Goal: Contribute content: Add original content to the website for others to see

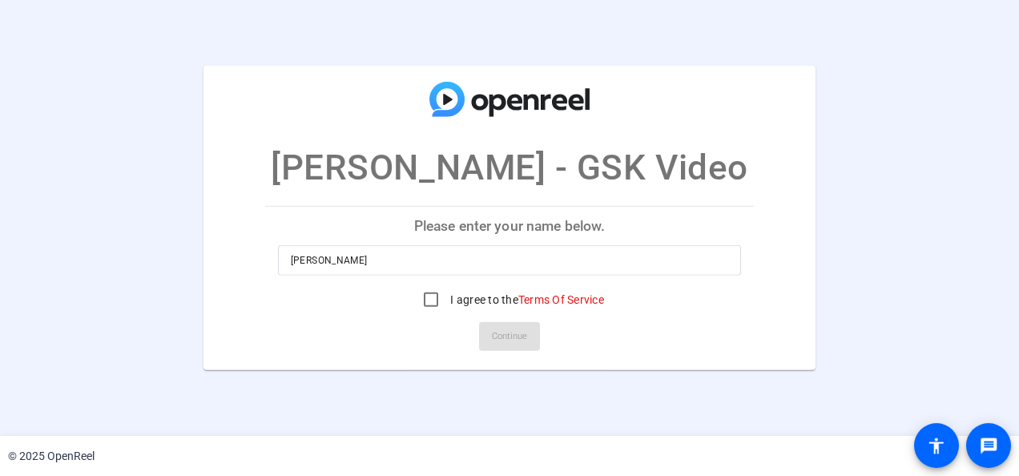
click at [457, 290] on div "I agree to the Terms Of Service" at bounding box center [509, 300] width 189 height 32
click at [429, 296] on input "I agree to the Terms Of Service" at bounding box center [431, 300] width 32 height 32
checkbox input "true"
click at [484, 332] on span at bounding box center [509, 336] width 61 height 38
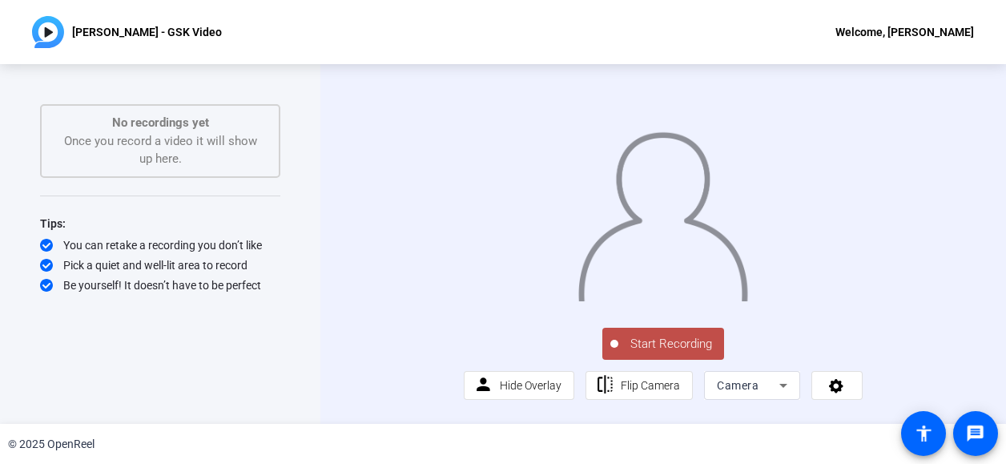
click at [684, 15] on div "[PERSON_NAME] - GSK Video Welcome, [PERSON_NAME]" at bounding box center [503, 32] width 1006 height 64
drag, startPoint x: 663, startPoint y: 392, endPoint x: 577, endPoint y: 15, distance: 386.3
click at [577, 15] on div "[PERSON_NAME] - GSK Video Welcome, [PERSON_NAME]" at bounding box center [503, 32] width 1006 height 64
click at [652, 353] on span "Start Recording" at bounding box center [671, 344] width 106 height 18
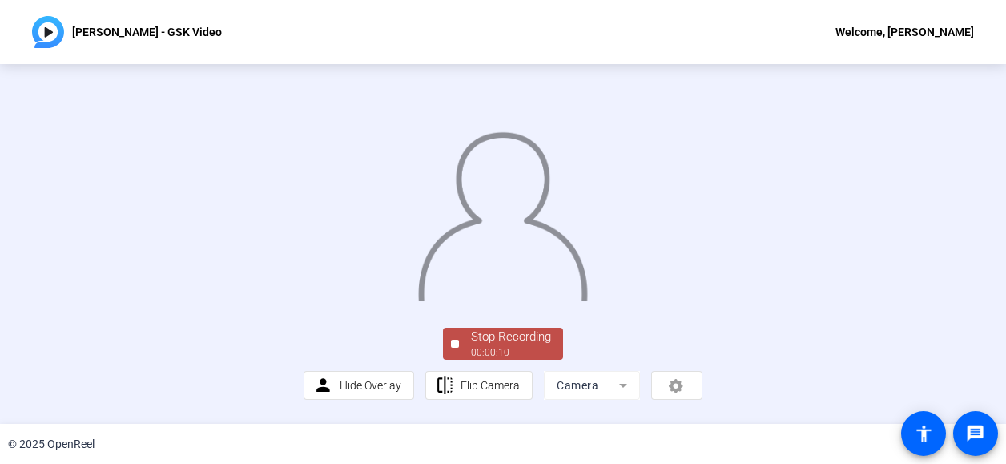
drag, startPoint x: 750, startPoint y: 38, endPoint x: 575, endPoint y: 94, distance: 183.4
click at [739, 42] on div "[PERSON_NAME] - GSK Video Welcome, [PERSON_NAME]" at bounding box center [503, 32] width 1006 height 64
click at [465, 360] on span "Stop Recording 00:00:12" at bounding box center [511, 344] width 104 height 33
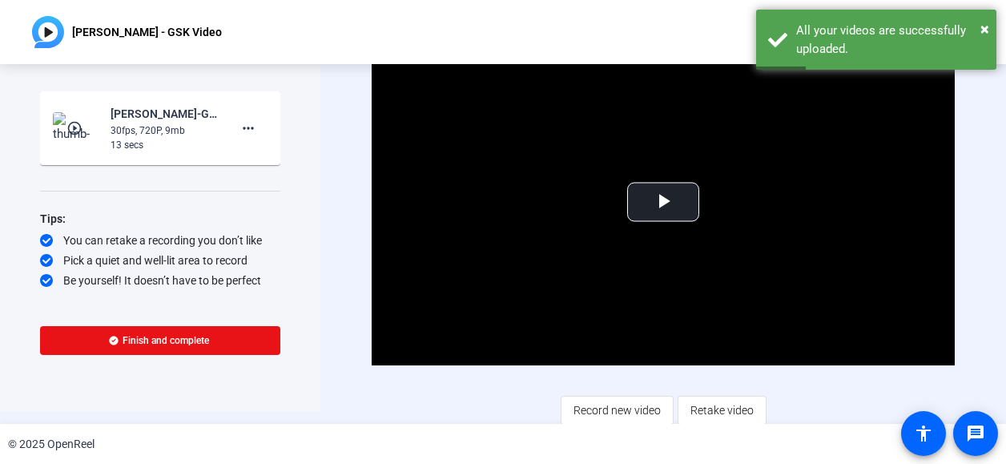
scroll to position [16, 0]
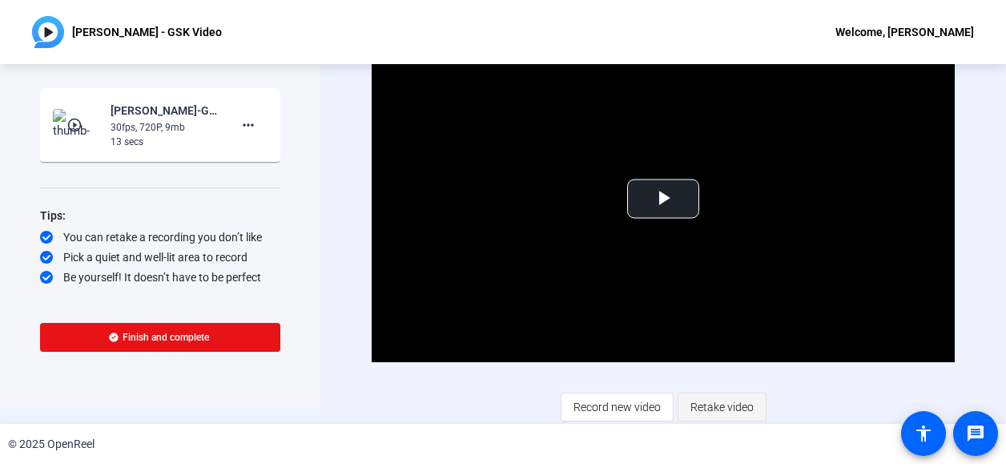
click at [715, 401] on span "Retake video" at bounding box center [722, 407] width 63 height 30
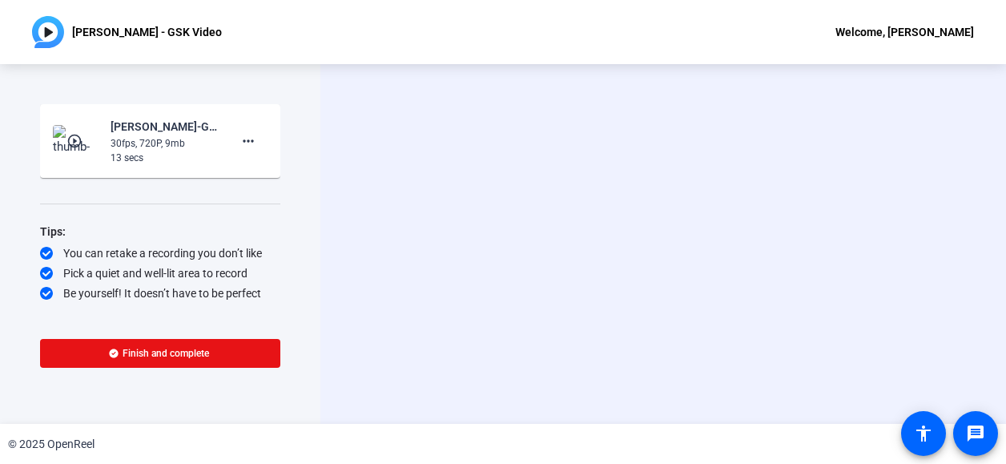
scroll to position [0, 0]
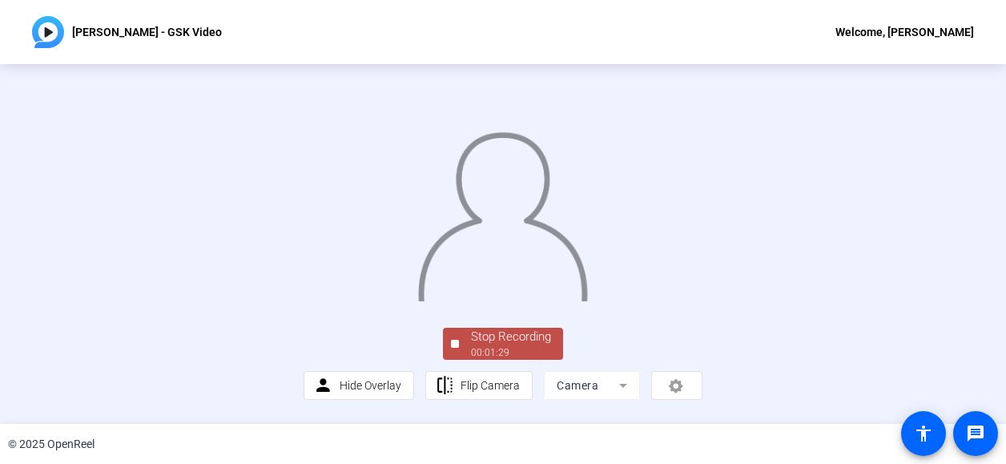
click at [662, 33] on div "[PERSON_NAME] - GSK Video Welcome, [PERSON_NAME]" at bounding box center [503, 32] width 1006 height 64
click at [505, 346] on div "Stop Recording" at bounding box center [511, 337] width 80 height 18
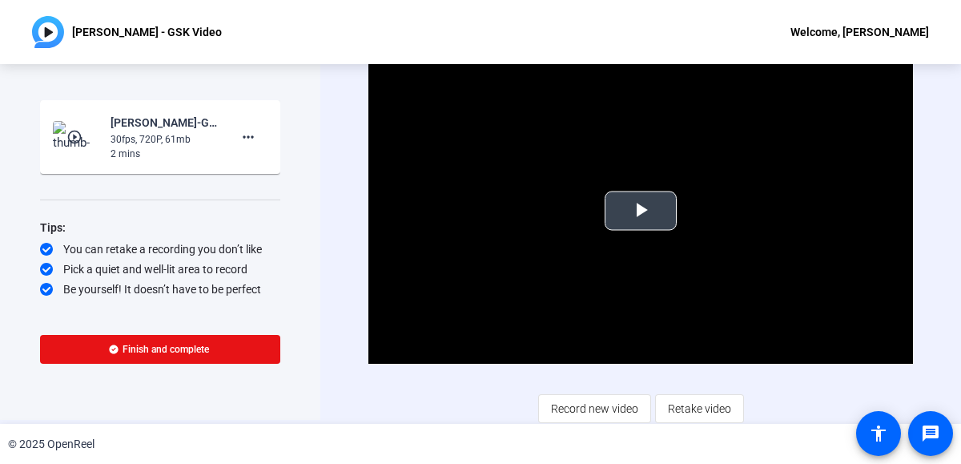
scroll to position [5, 0]
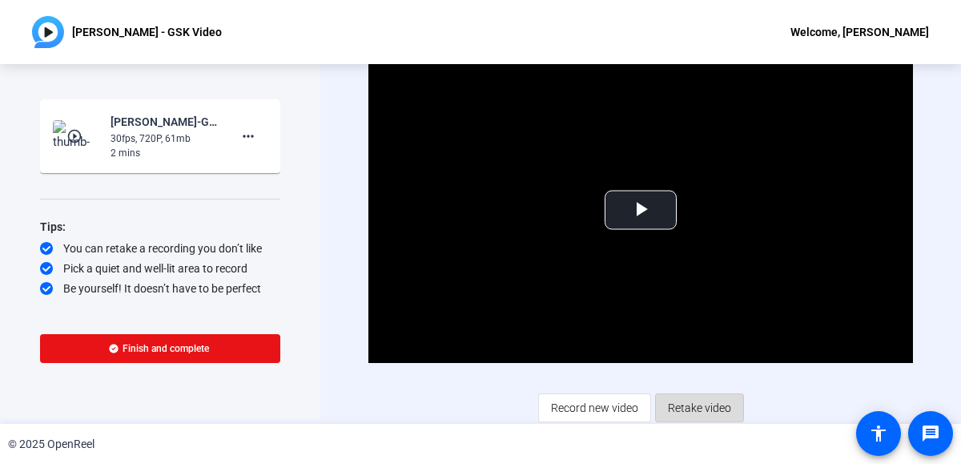
click at [703, 403] on span "Retake video" at bounding box center [699, 408] width 63 height 30
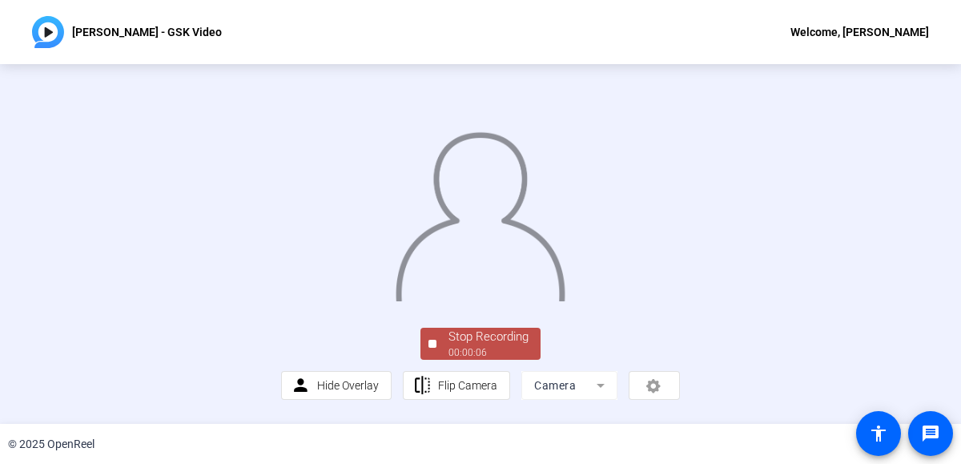
click at [701, 33] on div "[PERSON_NAME] - GSK Video Welcome, [PERSON_NAME]" at bounding box center [480, 32] width 961 height 64
click at [460, 346] on div "Stop Recording" at bounding box center [489, 337] width 80 height 18
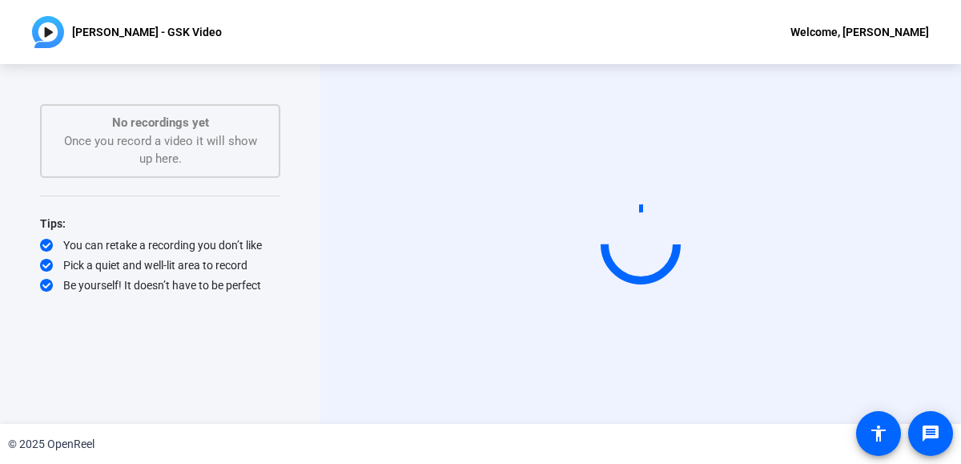
scroll to position [0, 0]
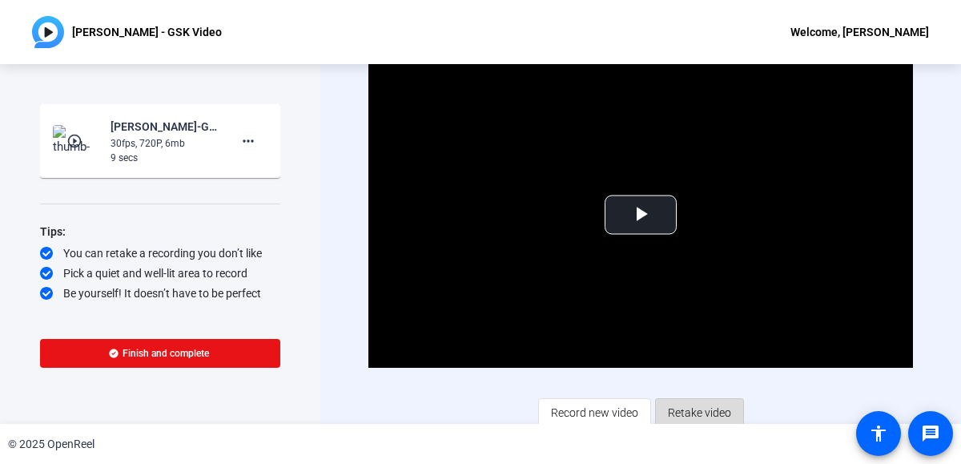
click at [679, 405] on span "Retake video" at bounding box center [699, 412] width 63 height 30
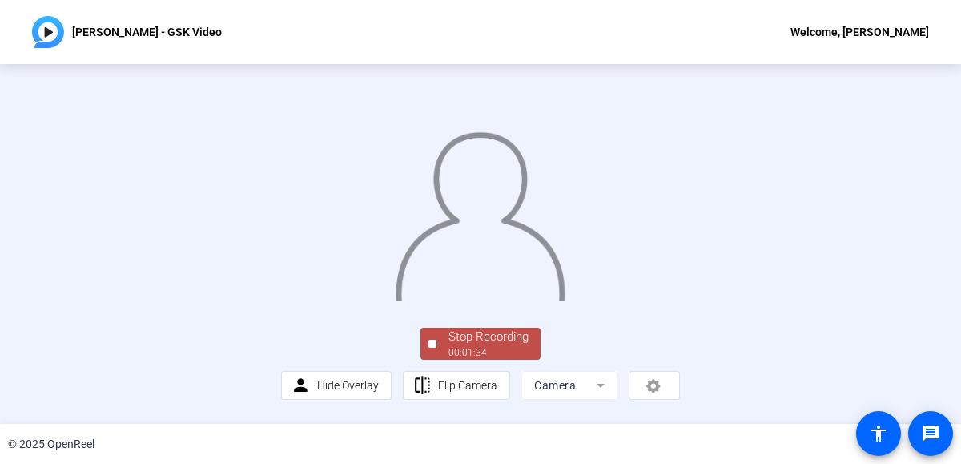
drag, startPoint x: 554, startPoint y: 34, endPoint x: 546, endPoint y: 221, distance: 187.6
click at [554, 34] on div "[PERSON_NAME] - GSK Video Welcome, [PERSON_NAME]" at bounding box center [480, 32] width 961 height 64
click at [518, 343] on div "Stop Recording" at bounding box center [489, 337] width 80 height 18
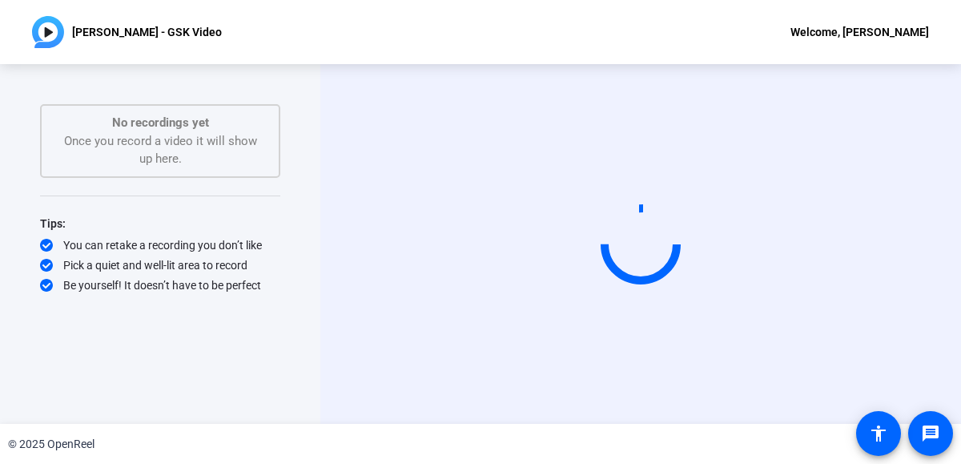
scroll to position [0, 0]
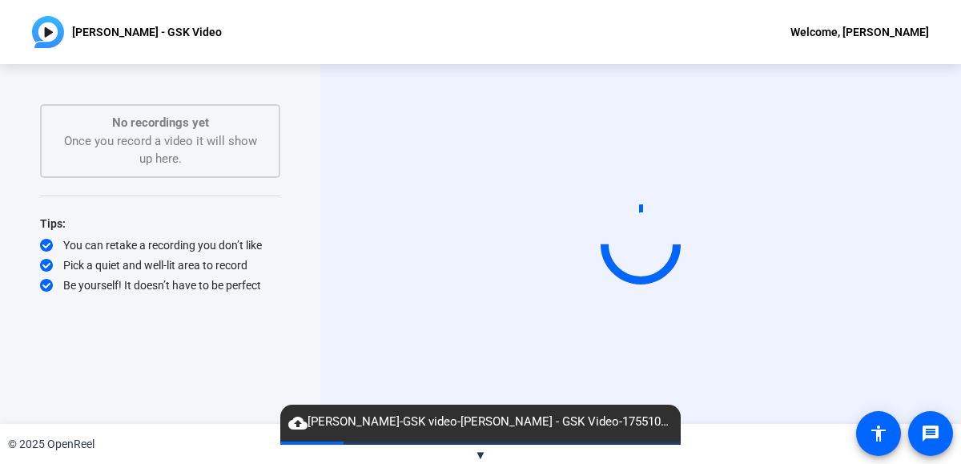
click at [948, 149] on div "Start Recording" at bounding box center [640, 244] width 641 height 360
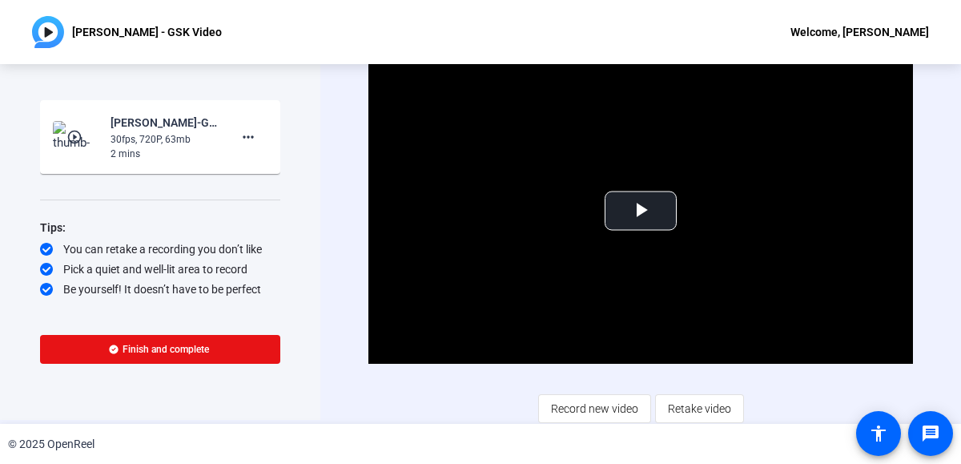
scroll to position [5, 0]
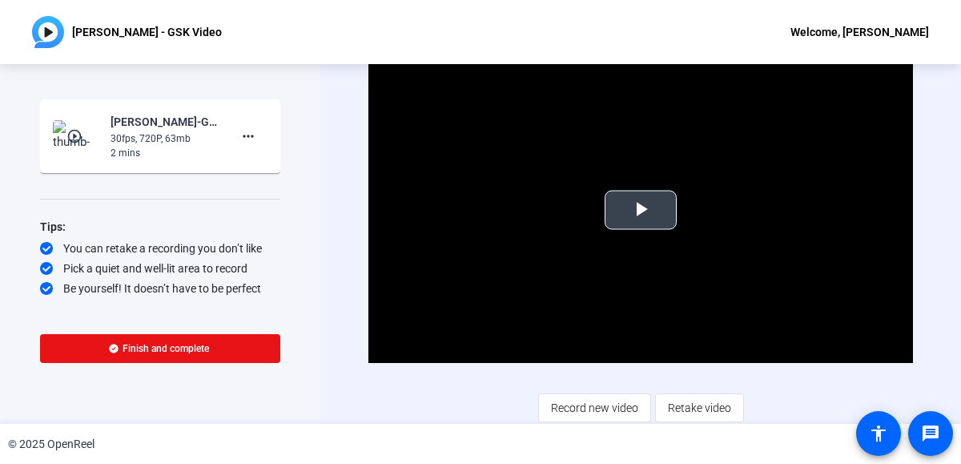
click at [641, 210] on span "Video Player" at bounding box center [641, 210] width 0 height 0
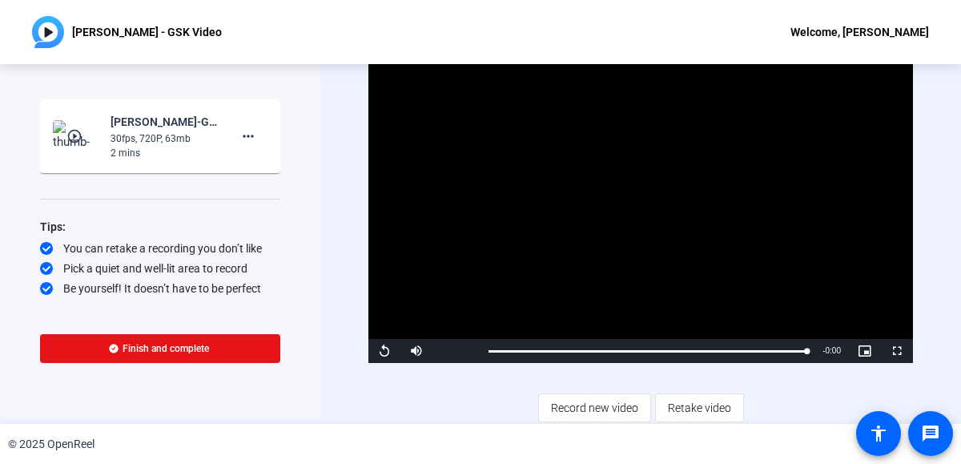
click at [11, 273] on div "Start Recording play_circle_outline [PERSON_NAME]-GSK video-[PERSON_NAME] - GSK…" at bounding box center [160, 239] width 320 height 360
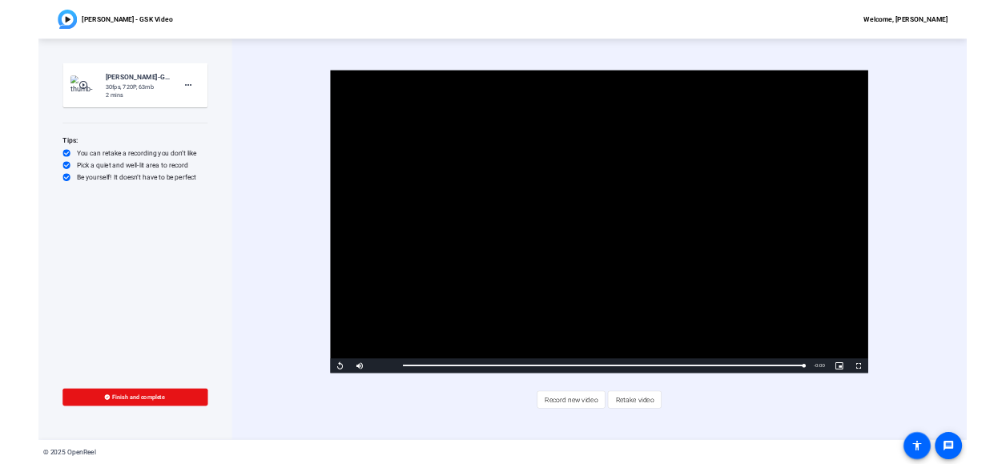
scroll to position [0, 0]
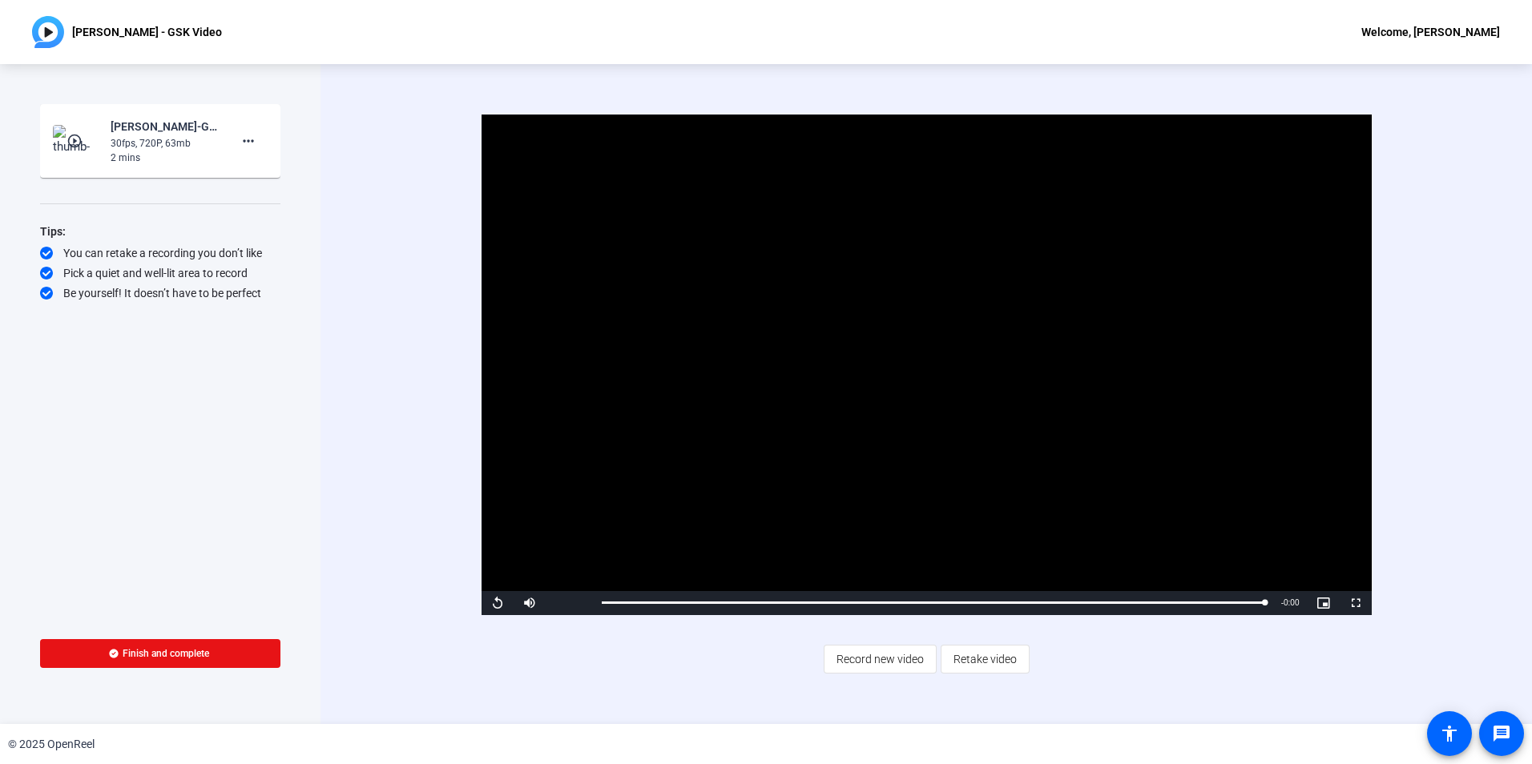
click at [1018, 42] on div "[PERSON_NAME] - GSK Video Welcome, [PERSON_NAME]" at bounding box center [766, 32] width 1532 height 64
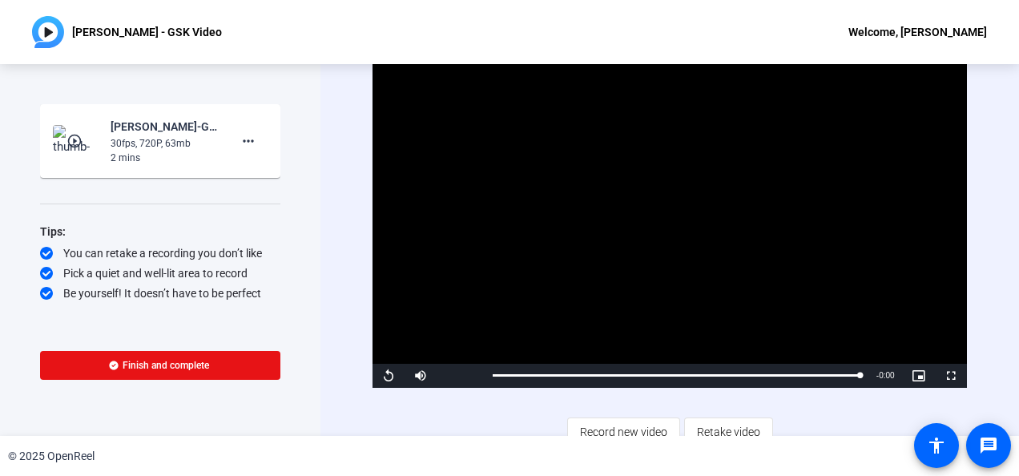
scroll to position [13, 0]
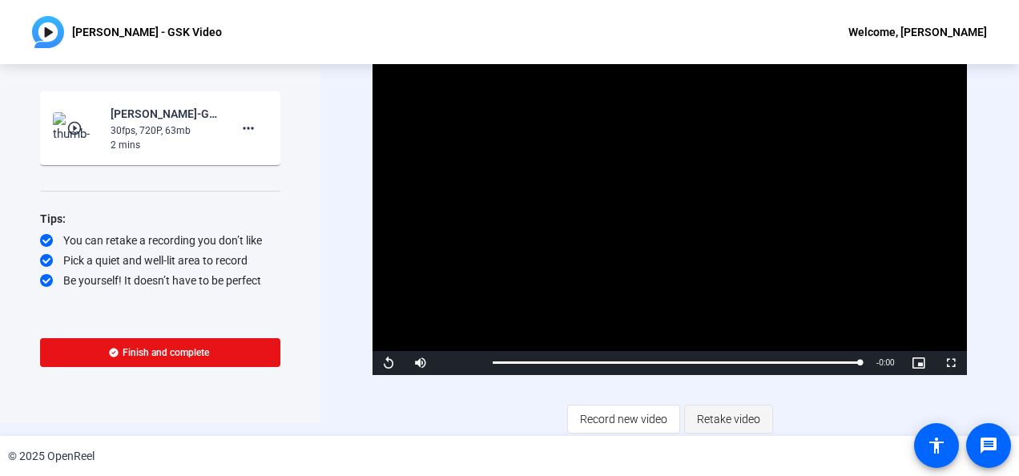
click at [703, 419] on span "Retake video" at bounding box center [728, 419] width 63 height 30
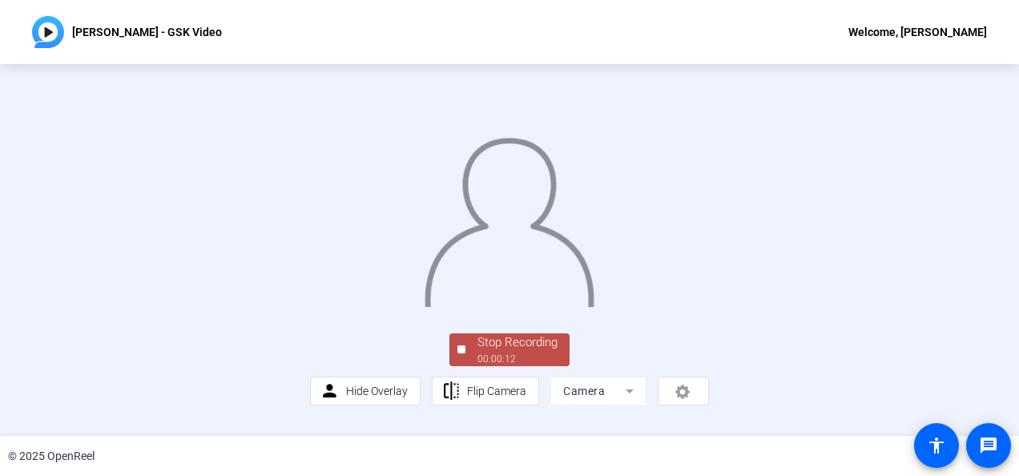
scroll to position [117, 0]
click at [609, 404] on mat-form-field "Camera" at bounding box center [598, 391] width 96 height 29
click at [619, 402] on mat-form-field "Camera" at bounding box center [598, 391] width 96 height 29
drag, startPoint x: 683, startPoint y: 402, endPoint x: 579, endPoint y: 393, distance: 103.8
click at [683, 401] on div "person Hide Overlay flip Flip Camera Camera" at bounding box center [509, 391] width 399 height 29
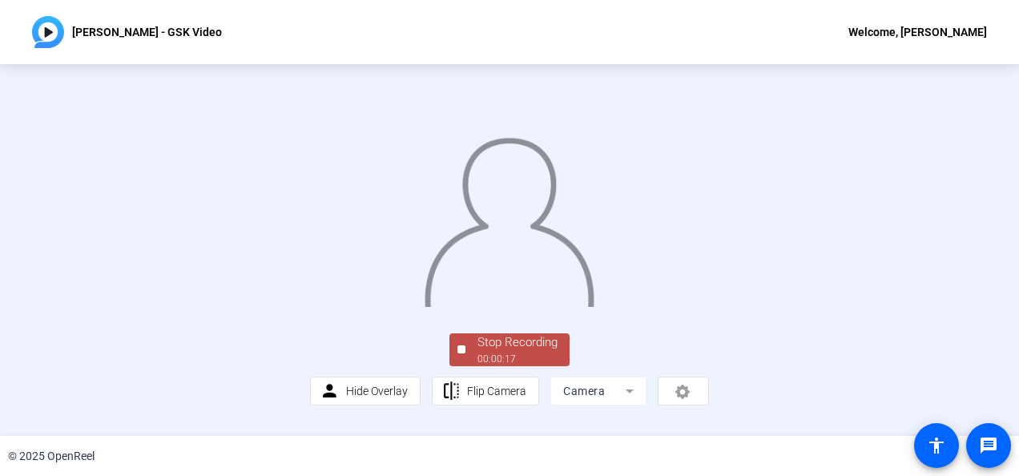
click at [529, 380] on div "Stop Recording 00:00:17 person Hide Overlay flip Flip Camera Camera" at bounding box center [509, 367] width 399 height 75
click at [528, 364] on div "00:00:17" at bounding box center [517, 359] width 80 height 14
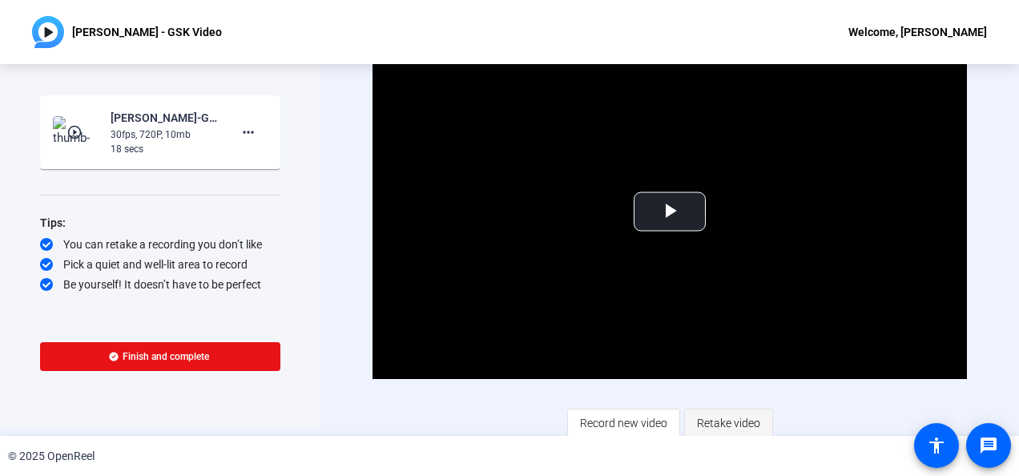
scroll to position [13, 0]
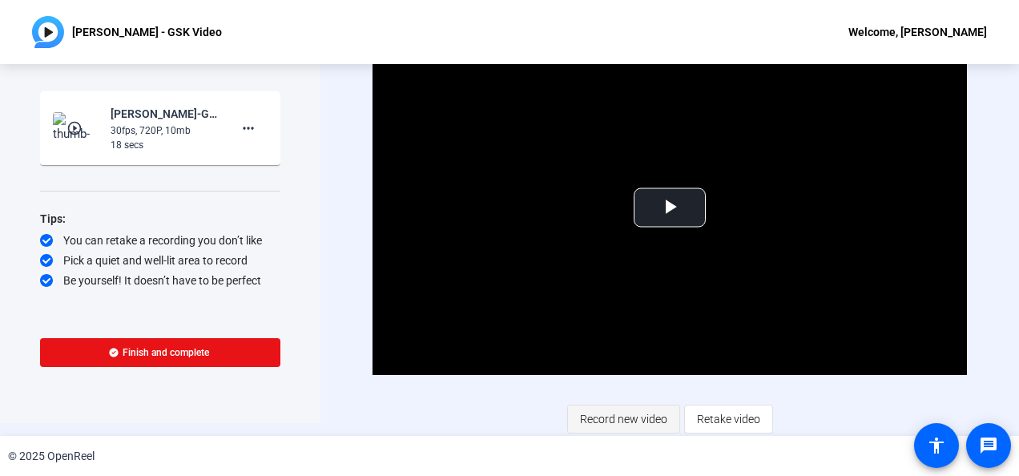
click at [660, 420] on span "Record new video" at bounding box center [623, 419] width 87 height 30
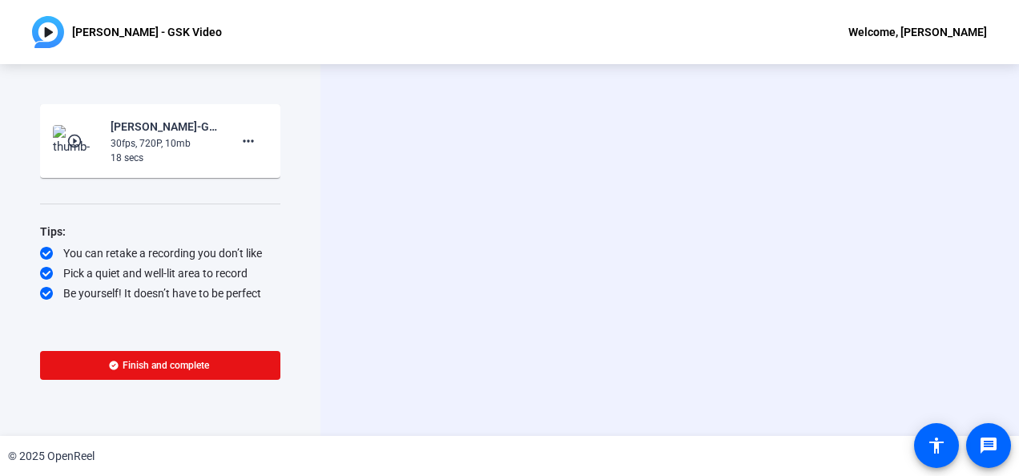
scroll to position [0, 0]
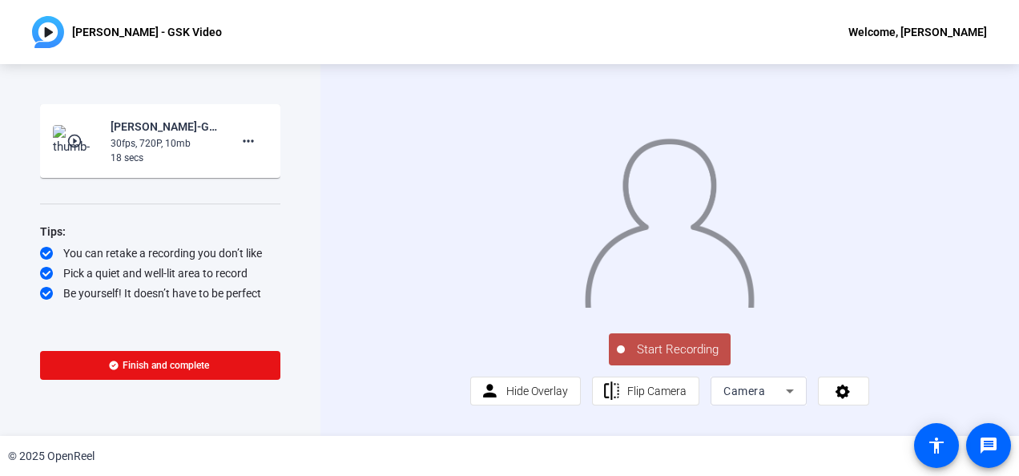
click at [663, 359] on span "Start Recording" at bounding box center [678, 349] width 106 height 18
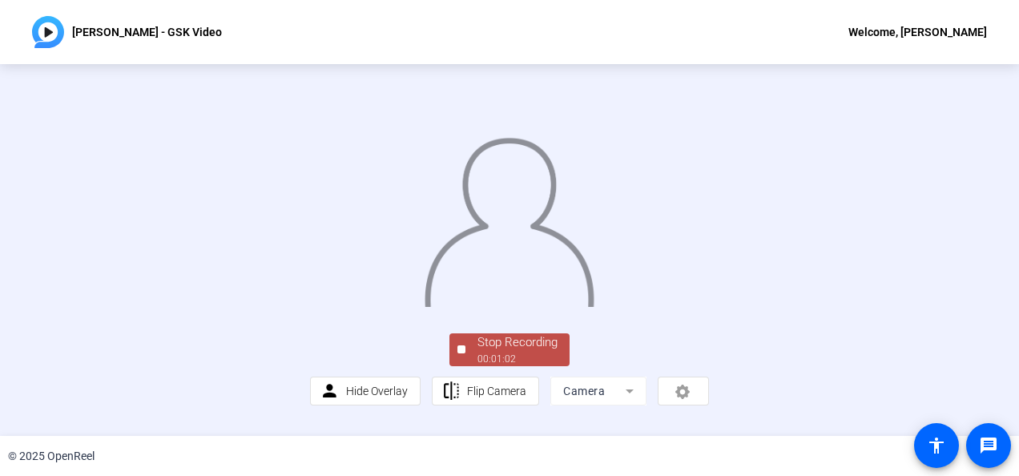
scroll to position [117, 0]
click at [534, 352] on div "Stop Recording" at bounding box center [517, 342] width 80 height 18
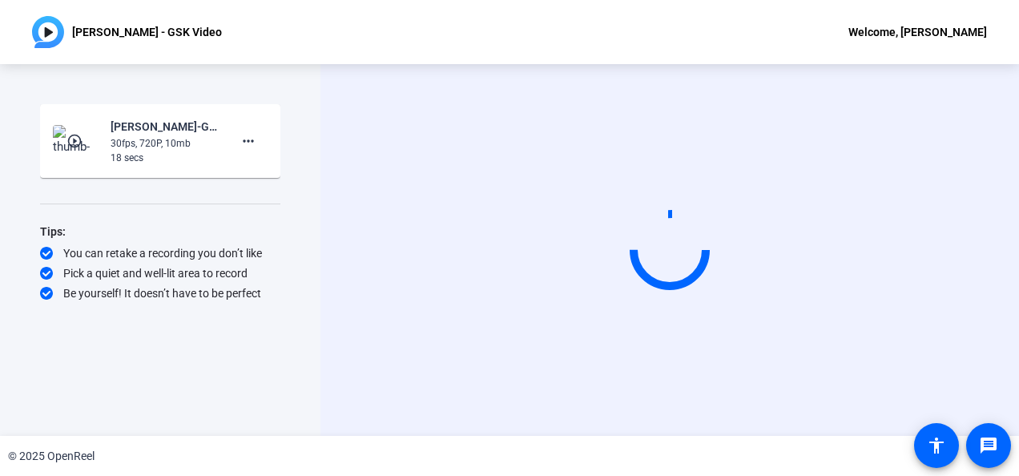
scroll to position [0, 0]
click at [261, 139] on span at bounding box center [248, 141] width 38 height 38
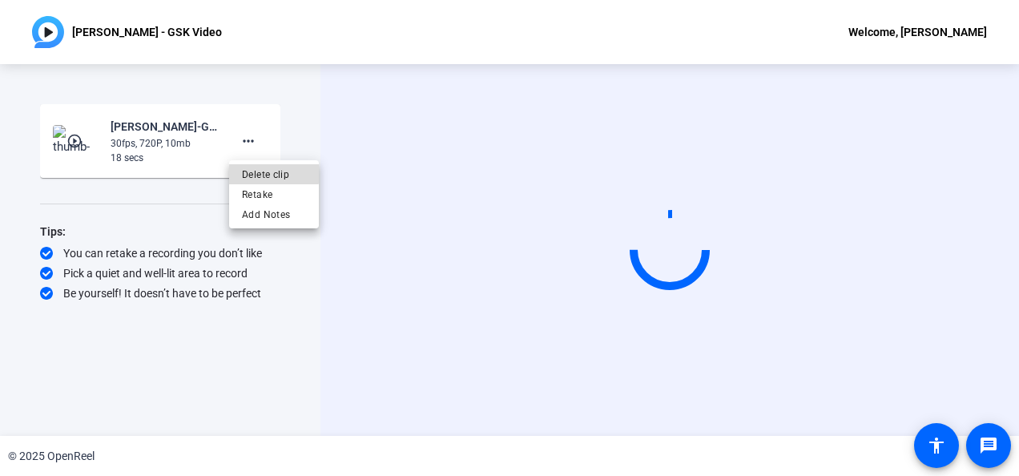
click at [264, 167] on span "Delete clip" at bounding box center [274, 174] width 64 height 19
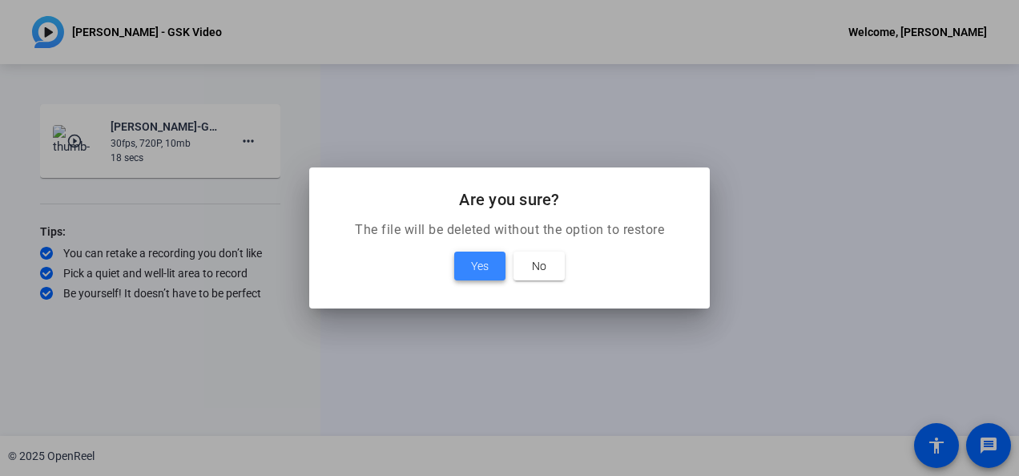
click at [473, 268] on span "Yes" at bounding box center [480, 265] width 18 height 19
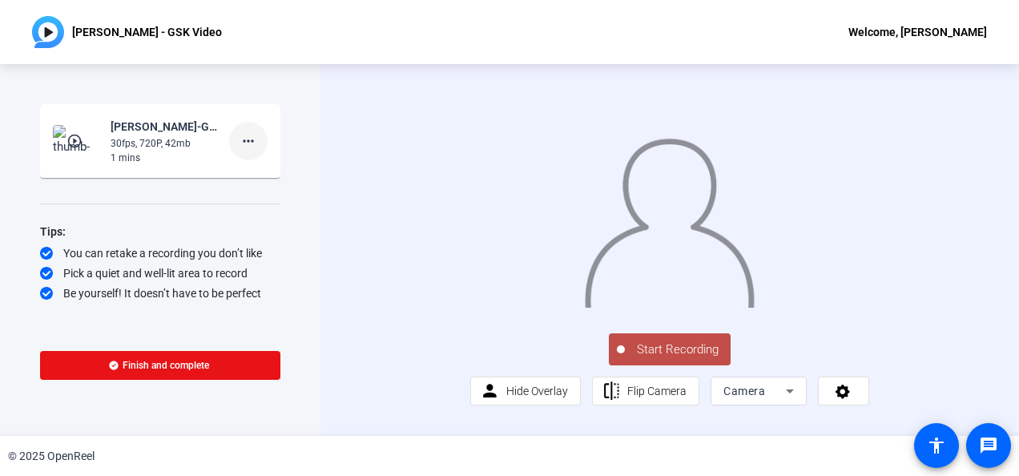
click at [258, 149] on span at bounding box center [248, 141] width 38 height 38
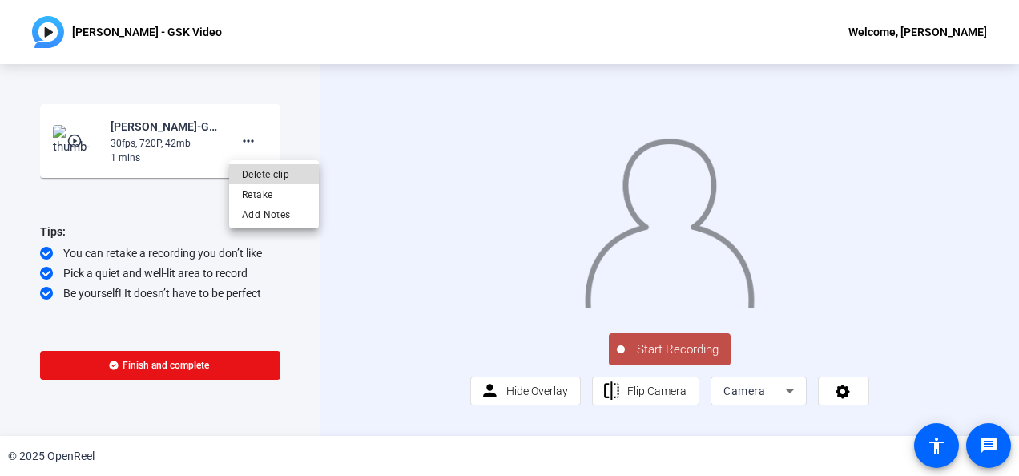
click at [256, 174] on span "Delete clip" at bounding box center [274, 174] width 64 height 19
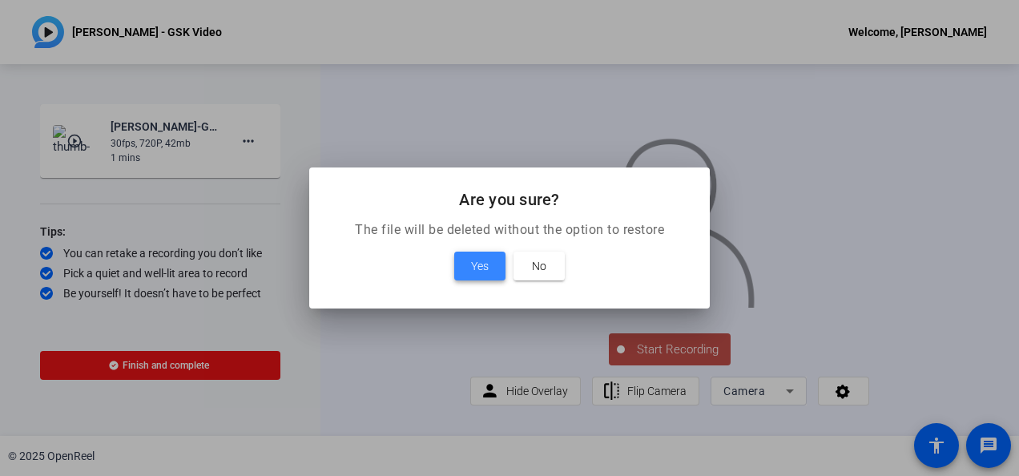
click at [473, 265] on span "Yes" at bounding box center [480, 265] width 18 height 19
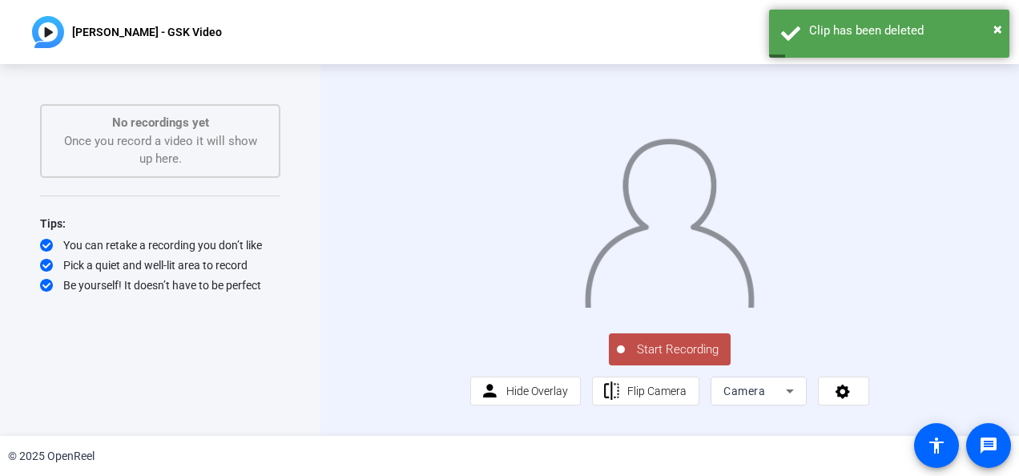
click at [649, 359] on span "Start Recording" at bounding box center [678, 349] width 106 height 18
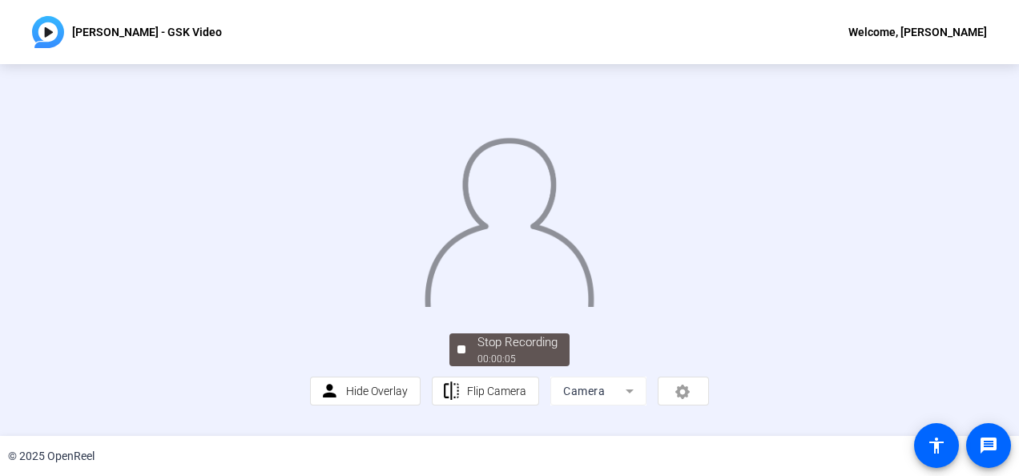
scroll to position [117, 0]
click at [512, 366] on div "00:00:06" at bounding box center [517, 359] width 80 height 14
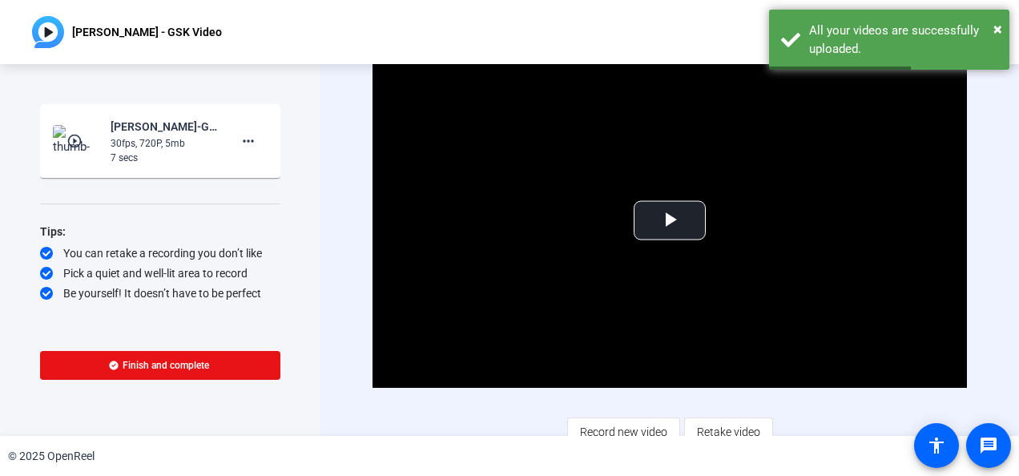
scroll to position [13, 0]
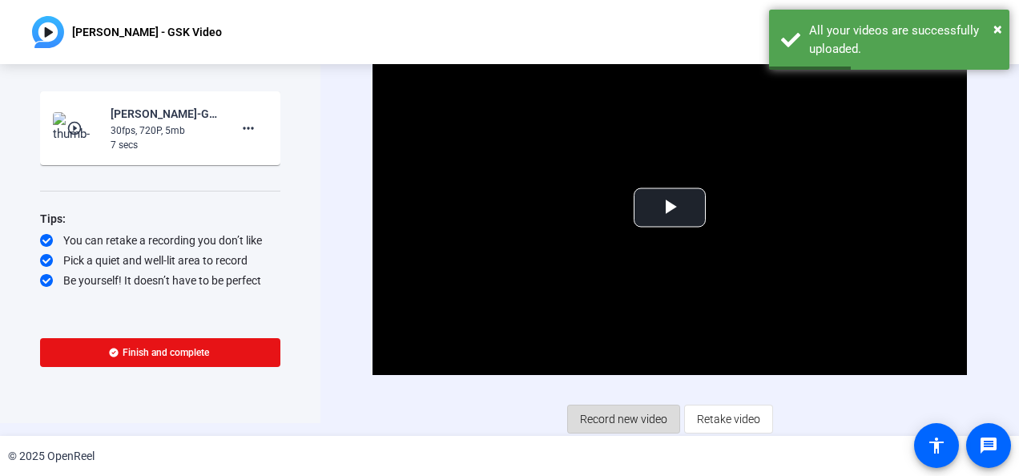
click at [622, 412] on span "Record new video" at bounding box center [623, 419] width 87 height 30
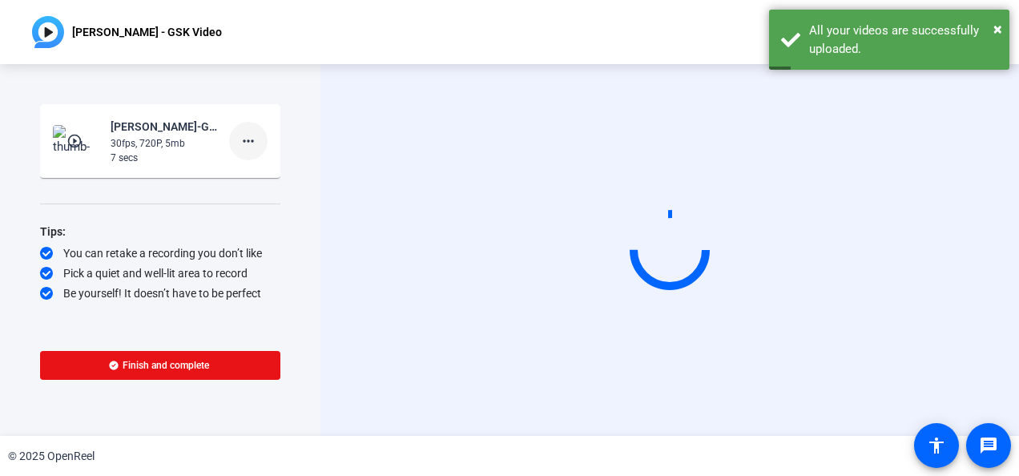
click at [252, 133] on mat-icon "more_horiz" at bounding box center [248, 140] width 19 height 19
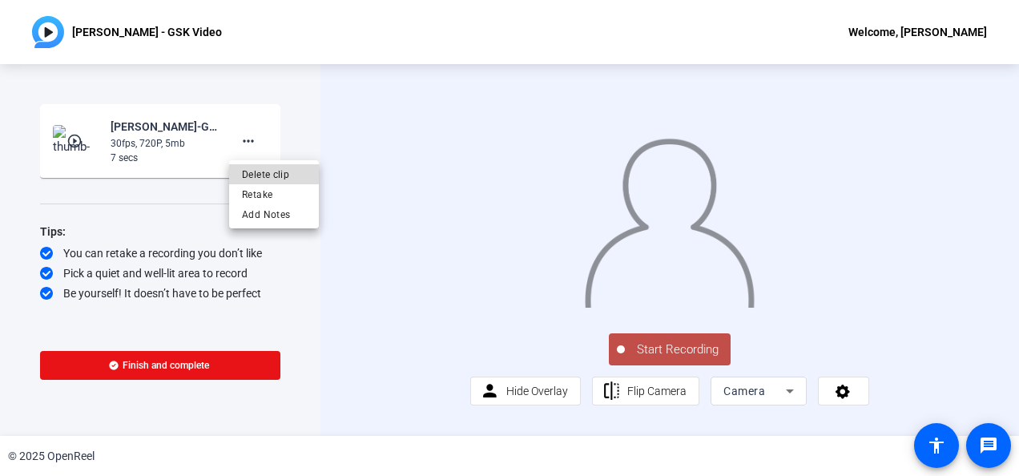
click at [261, 174] on span "Delete clip" at bounding box center [274, 174] width 64 height 19
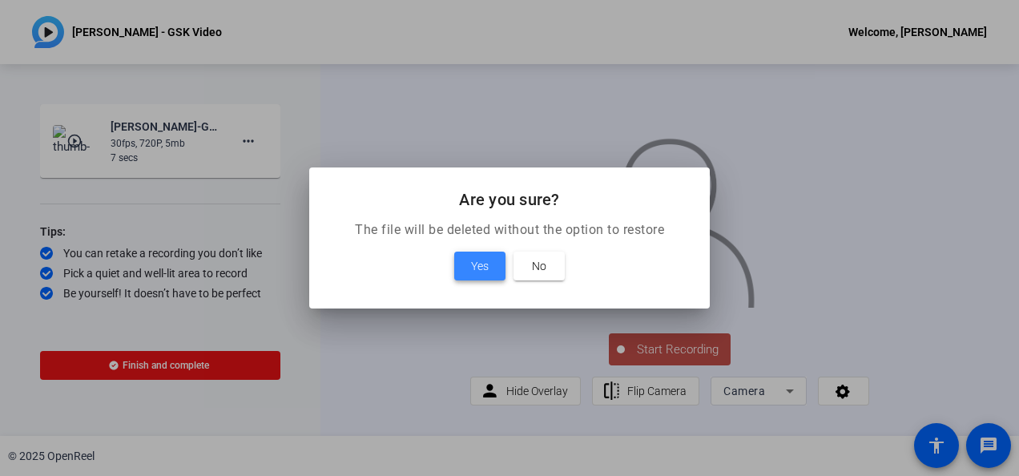
click at [490, 257] on span at bounding box center [479, 266] width 51 height 38
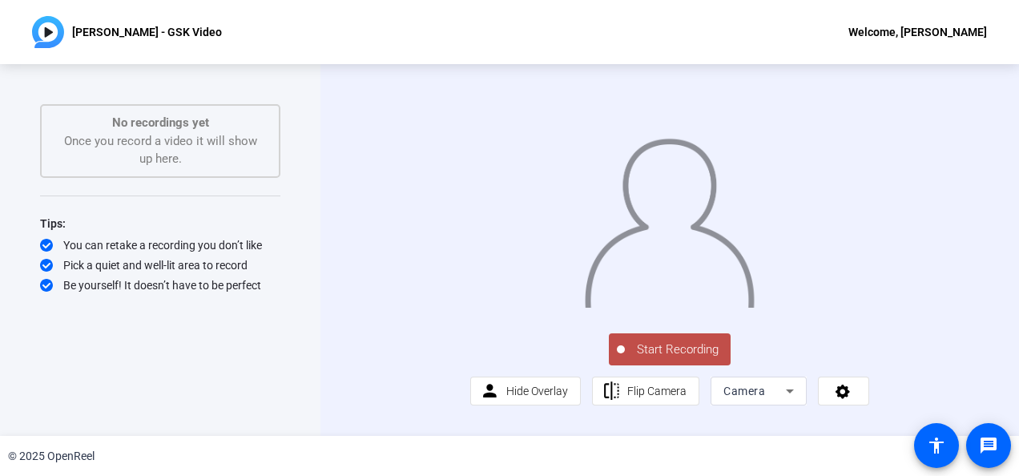
click at [675, 359] on span "Start Recording" at bounding box center [678, 349] width 106 height 18
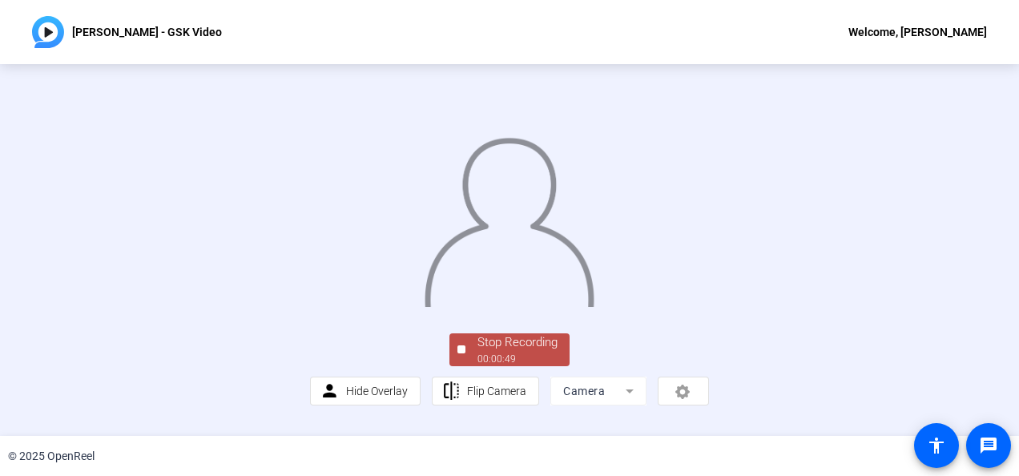
scroll to position [117, 0]
click at [531, 352] on div "Stop Recording" at bounding box center [517, 342] width 80 height 18
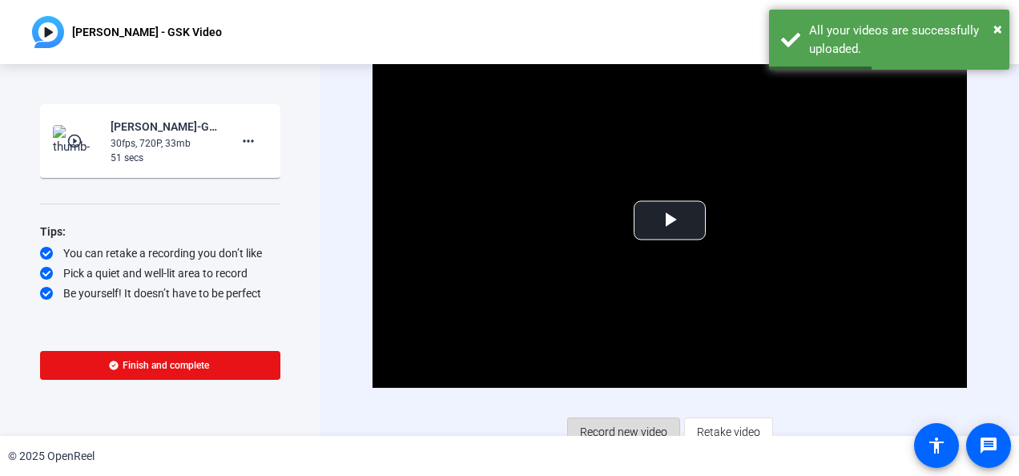
click at [617, 425] on span "Record new video" at bounding box center [623, 432] width 87 height 30
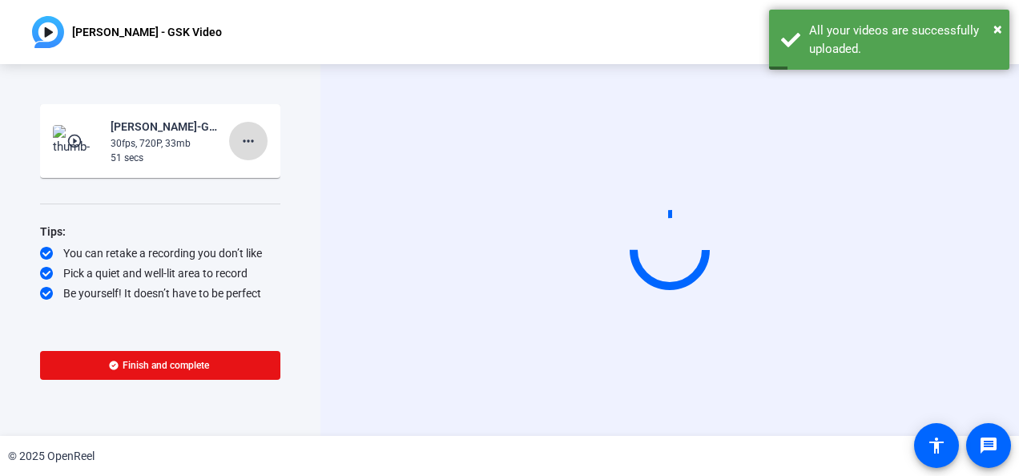
click at [252, 135] on mat-icon "more_horiz" at bounding box center [248, 140] width 19 height 19
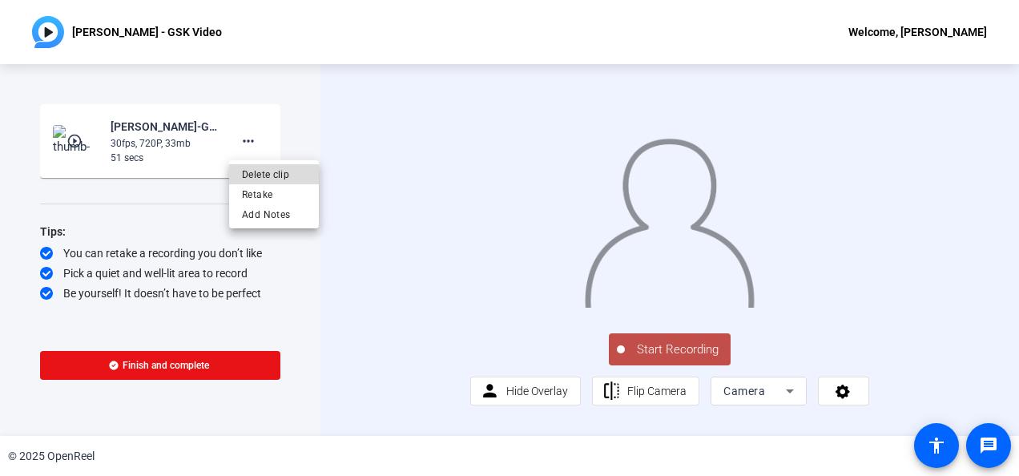
click at [265, 172] on span "Delete clip" at bounding box center [274, 174] width 64 height 19
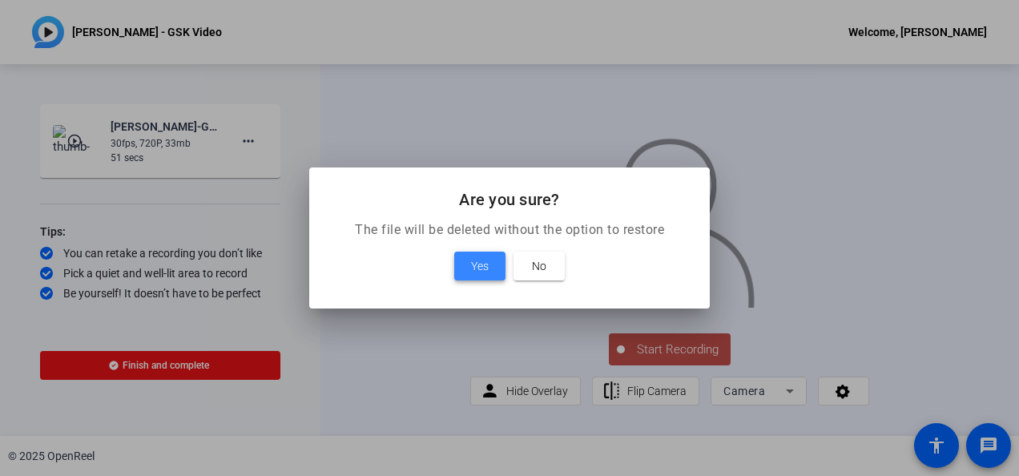
click at [469, 272] on span at bounding box center [479, 266] width 51 height 38
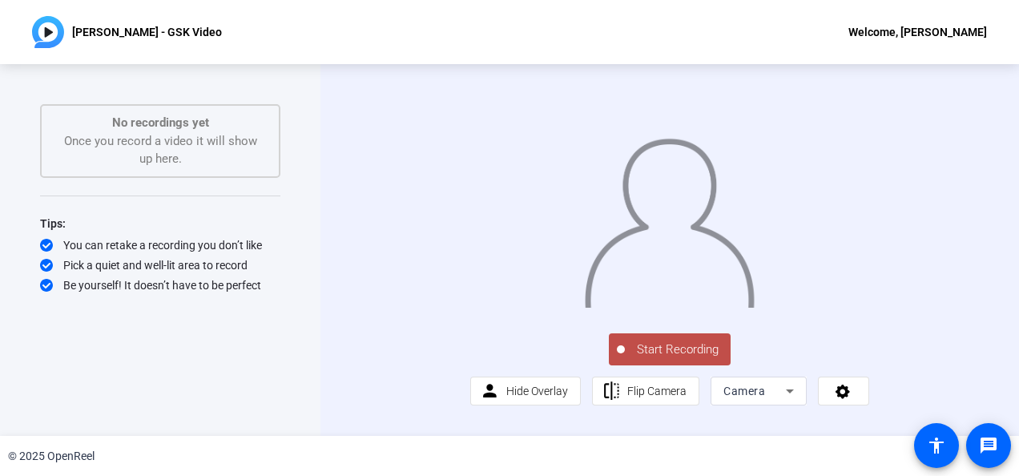
click at [655, 359] on span "Start Recording" at bounding box center [678, 349] width 106 height 18
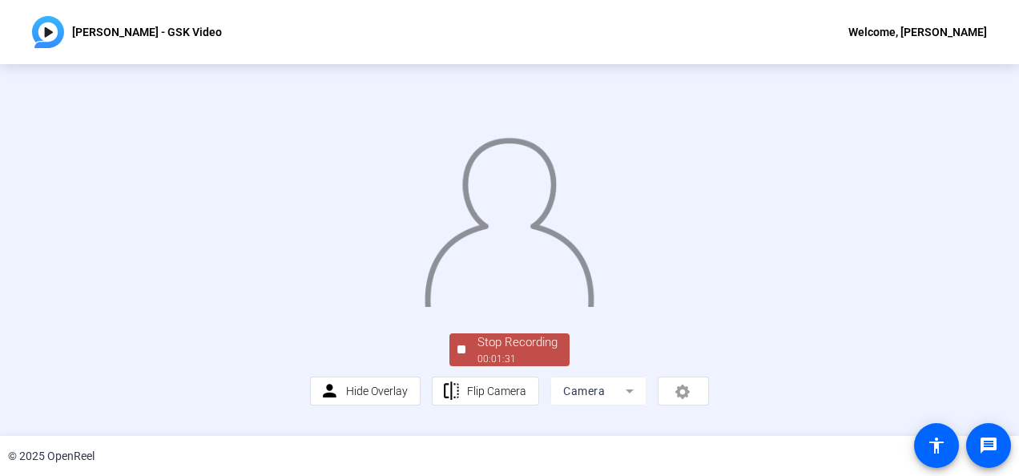
scroll to position [117, 0]
click at [465, 359] on span "Stop Recording 00:01:32" at bounding box center [517, 349] width 104 height 33
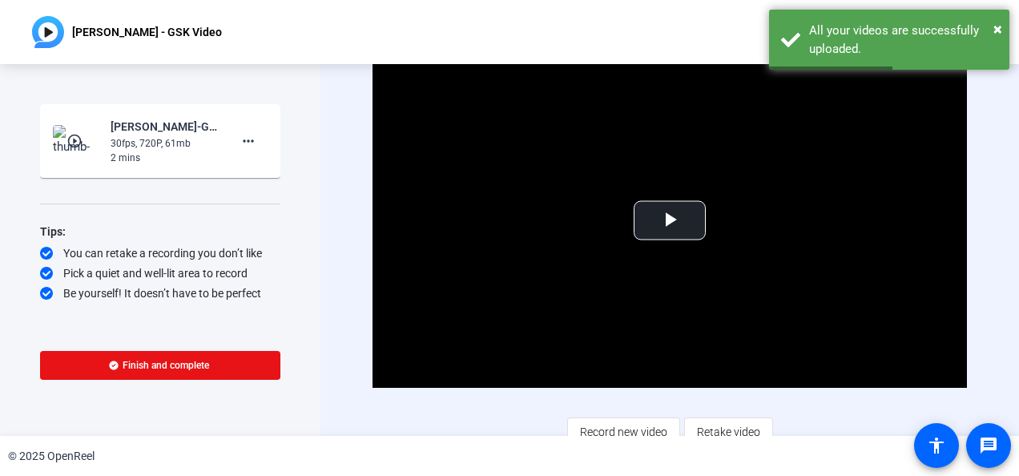
click at [6, 367] on div "Start Recording play_circle_outline [PERSON_NAME]-GSK video-[PERSON_NAME] - GSK…" at bounding box center [160, 250] width 320 height 372
click at [670, 220] on span "Video Player" at bounding box center [670, 220] width 0 height 0
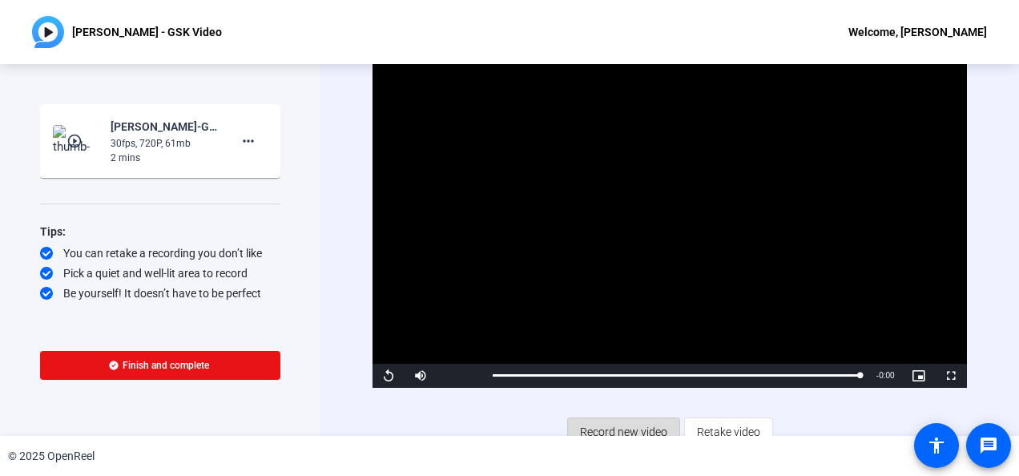
click at [638, 426] on span "Record new video" at bounding box center [623, 432] width 87 height 30
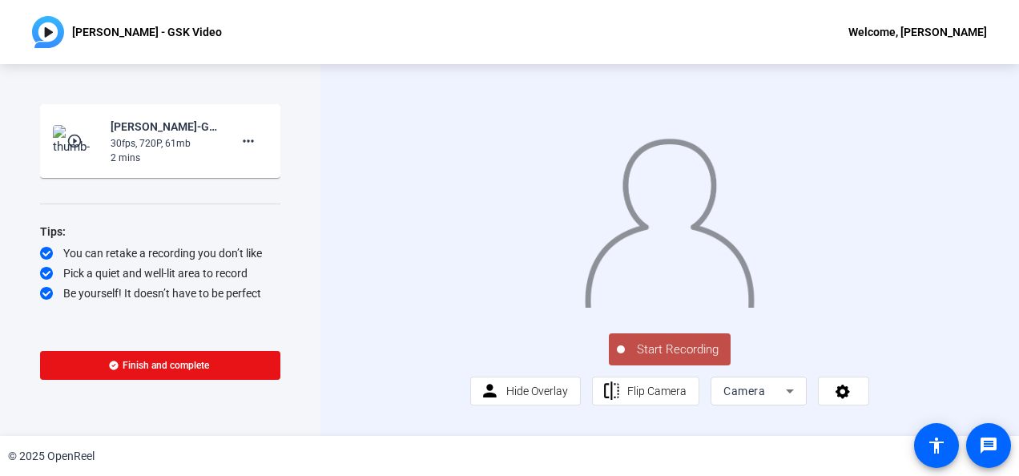
click at [679, 359] on span "Start Recording" at bounding box center [678, 349] width 106 height 18
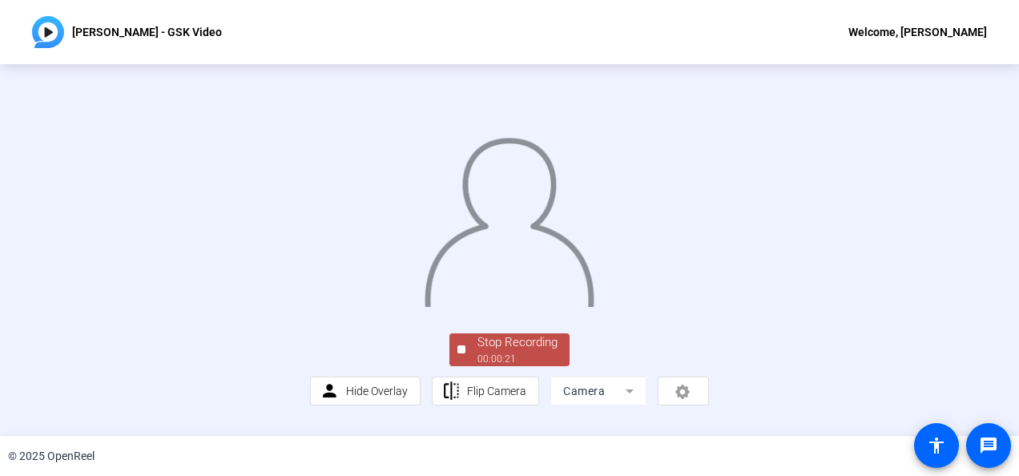
scroll to position [117, 0]
click at [483, 352] on div "Stop Recording" at bounding box center [517, 342] width 80 height 18
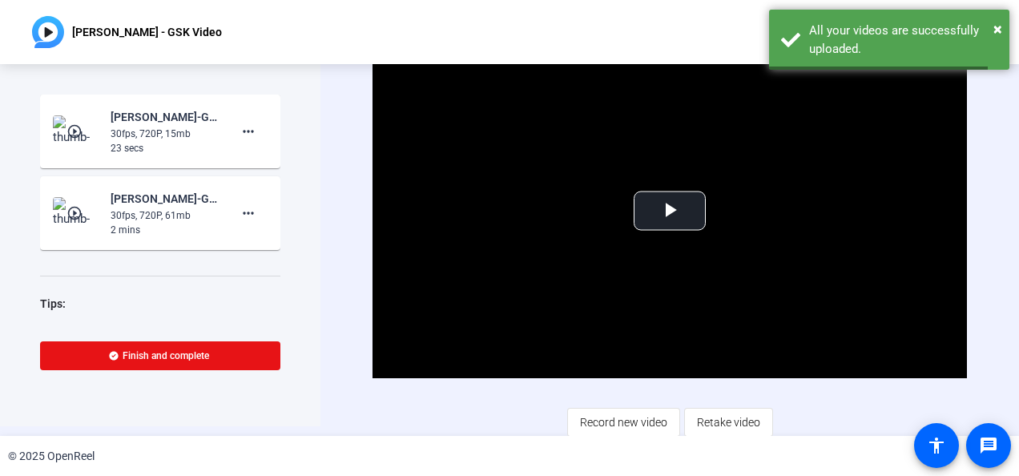
scroll to position [13, 0]
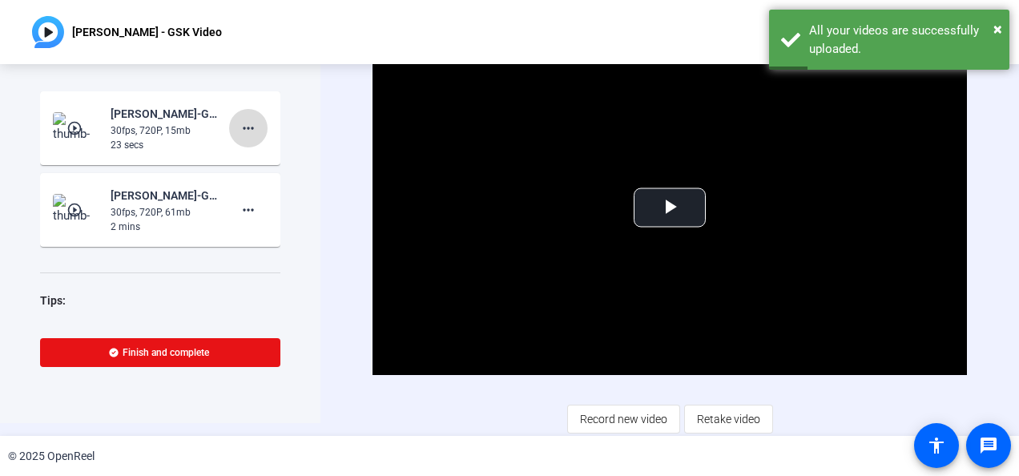
click at [248, 128] on mat-icon "more_horiz" at bounding box center [248, 128] width 19 height 19
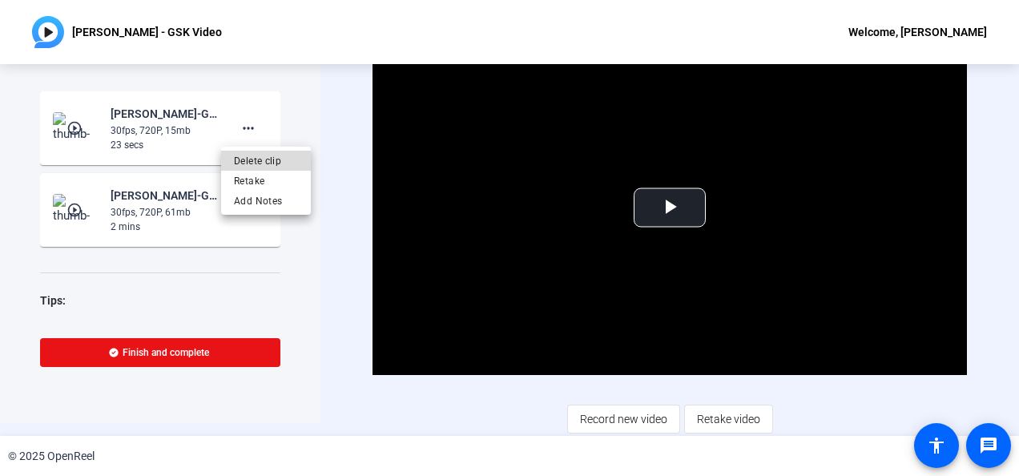
click at [260, 158] on span "Delete clip" at bounding box center [266, 160] width 64 height 19
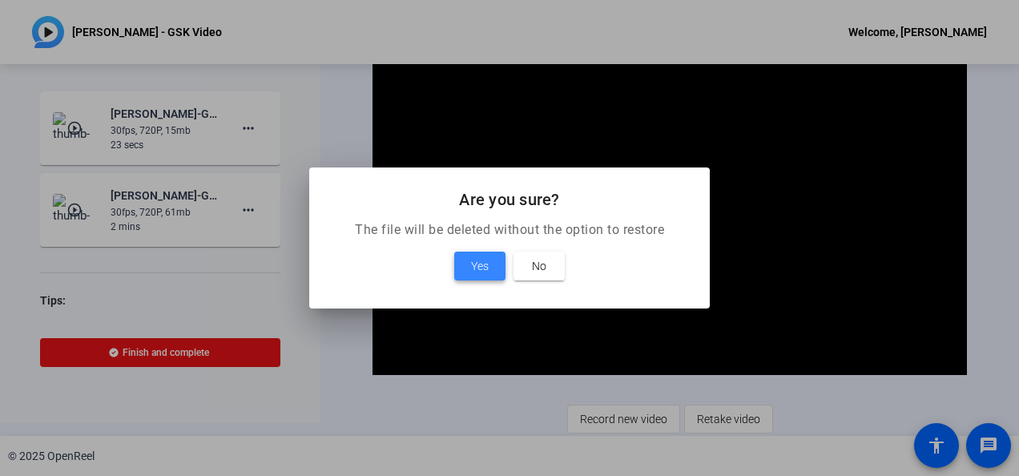
click at [480, 251] on span at bounding box center [479, 266] width 51 height 38
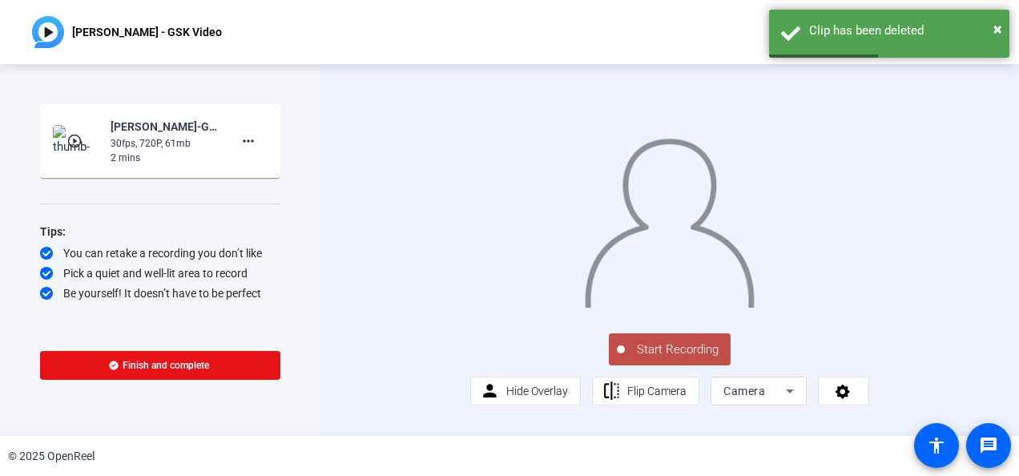
scroll to position [40, 0]
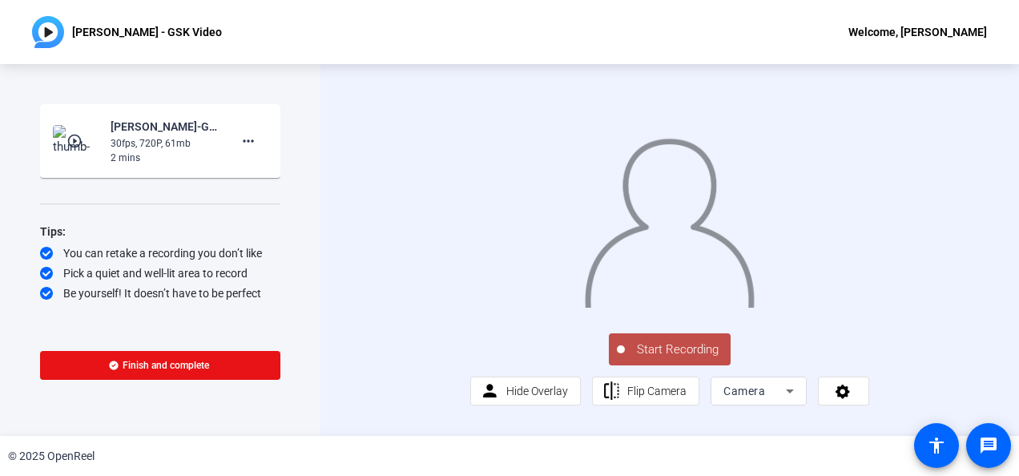
click at [671, 359] on span "Start Recording" at bounding box center [678, 349] width 106 height 18
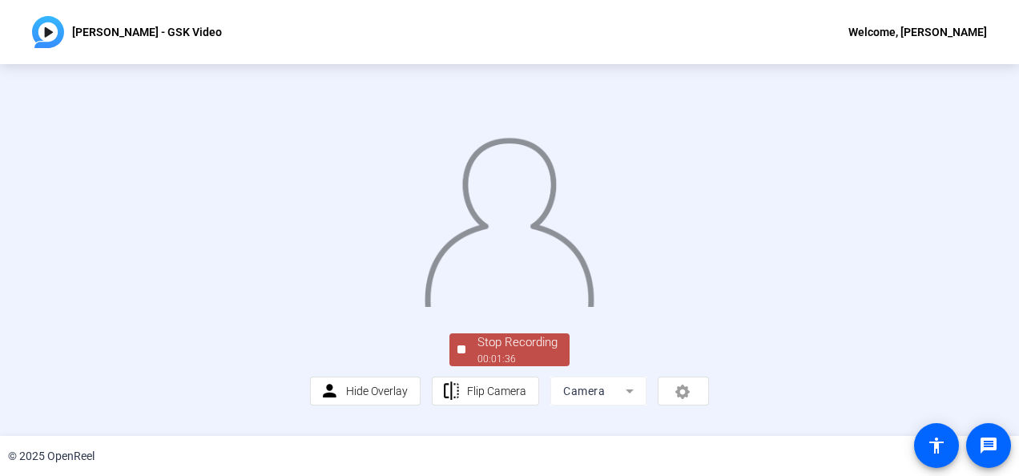
scroll to position [80, 0]
click at [522, 352] on div "Stop Recording" at bounding box center [517, 342] width 80 height 18
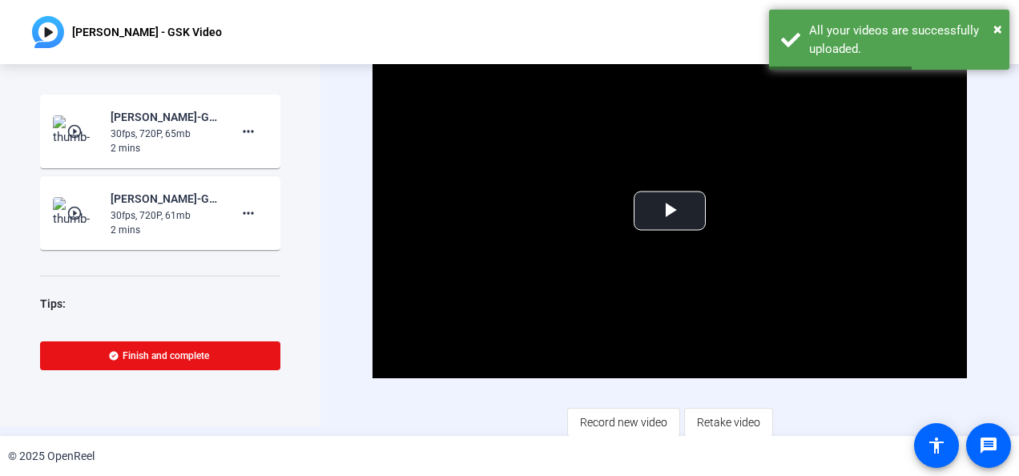
scroll to position [13, 0]
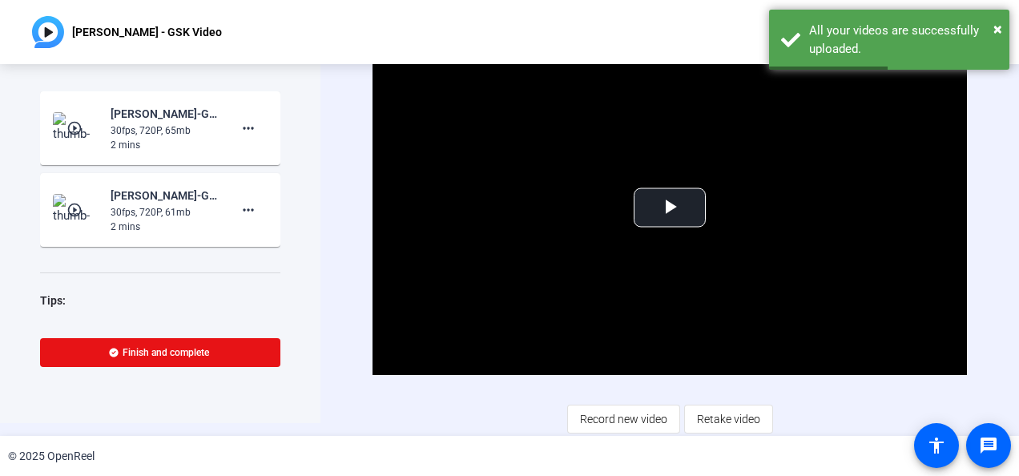
click at [608, 412] on span "Record new video" at bounding box center [623, 419] width 87 height 30
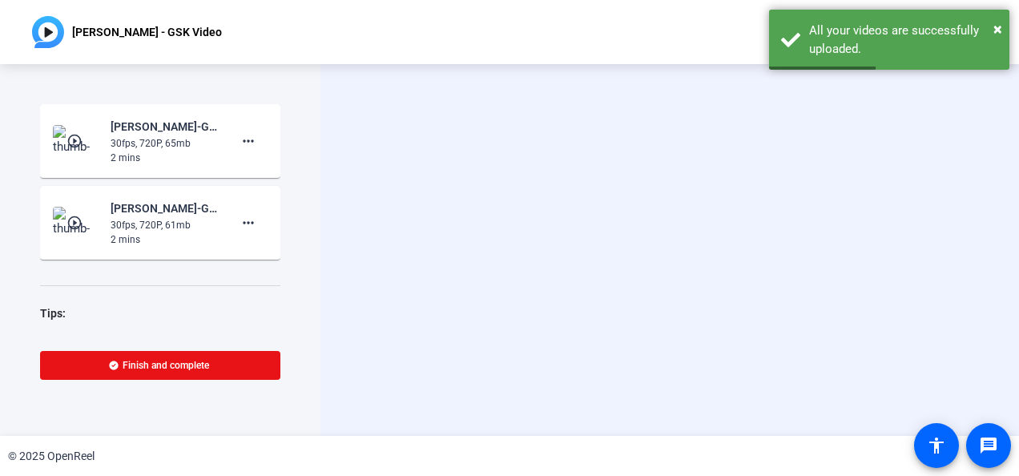
scroll to position [0, 0]
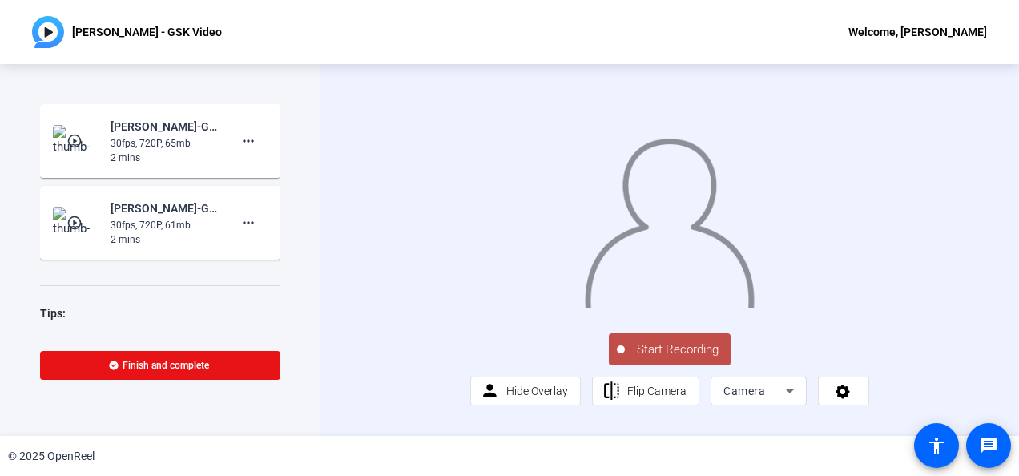
click at [656, 359] on span "Start Recording" at bounding box center [678, 349] width 106 height 18
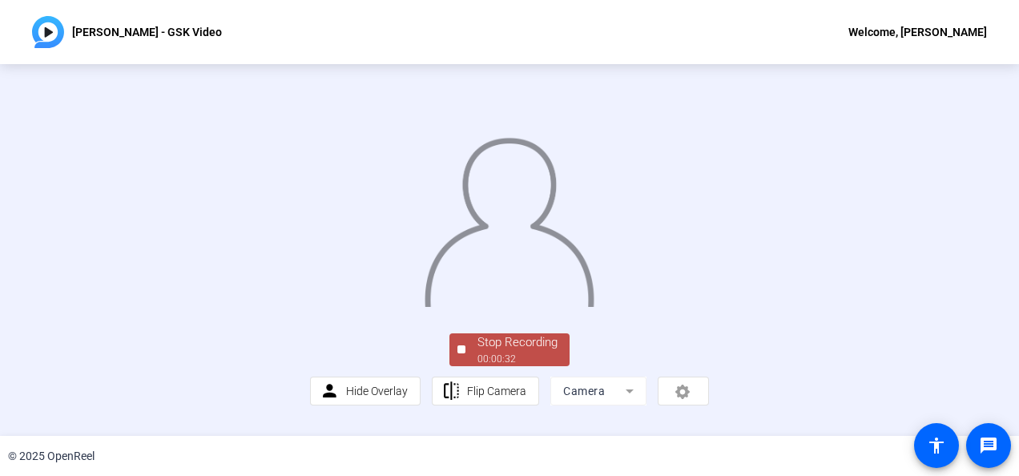
scroll to position [117, 0]
click at [493, 352] on div "Stop Recording" at bounding box center [517, 342] width 80 height 18
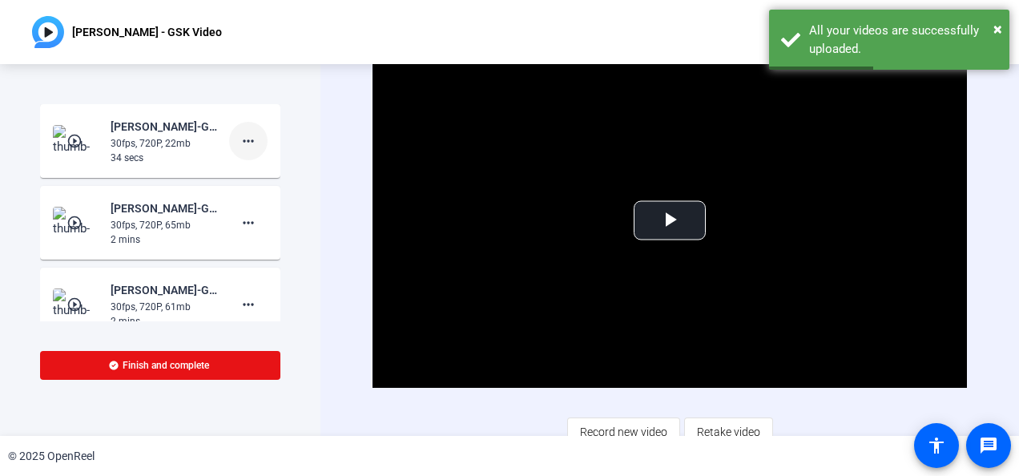
click at [247, 149] on mat-icon "more_horiz" at bounding box center [248, 140] width 19 height 19
click at [260, 175] on span "Delete clip" at bounding box center [266, 174] width 64 height 19
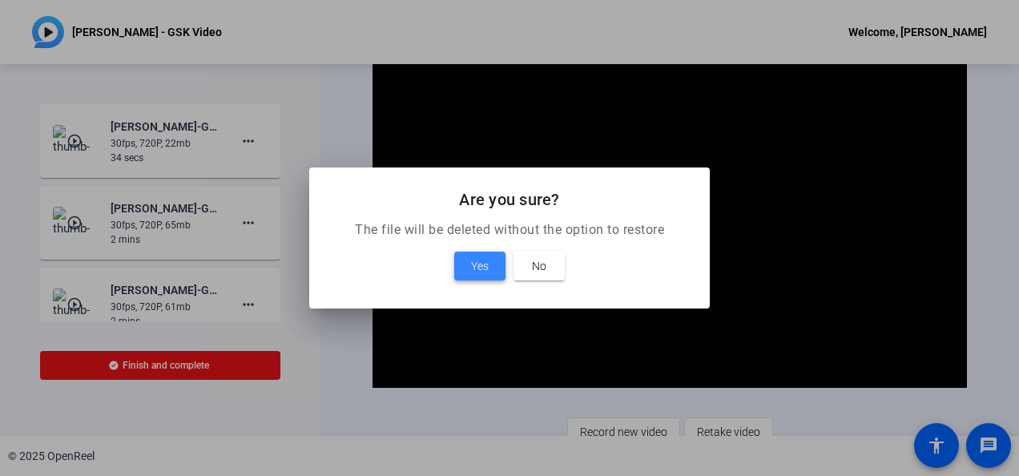
click at [481, 262] on span "Yes" at bounding box center [480, 265] width 18 height 19
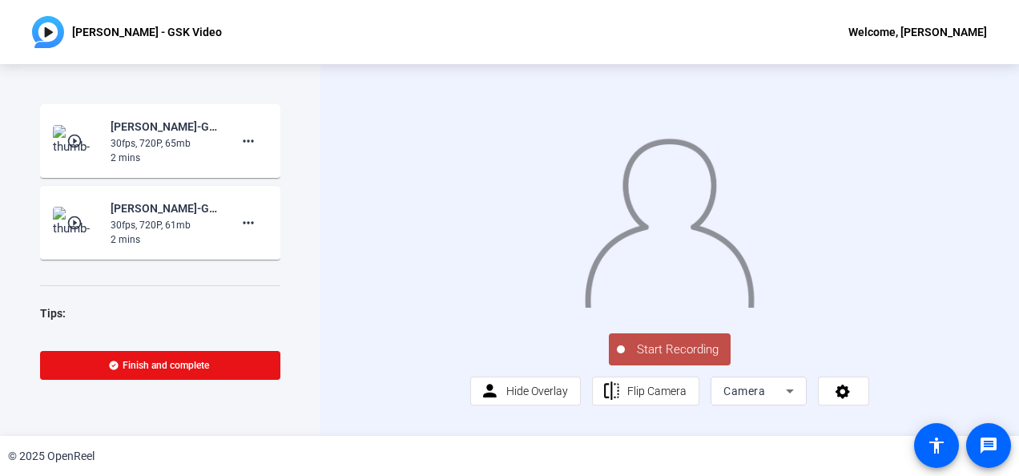
click at [665, 359] on span "Start Recording" at bounding box center [678, 349] width 106 height 18
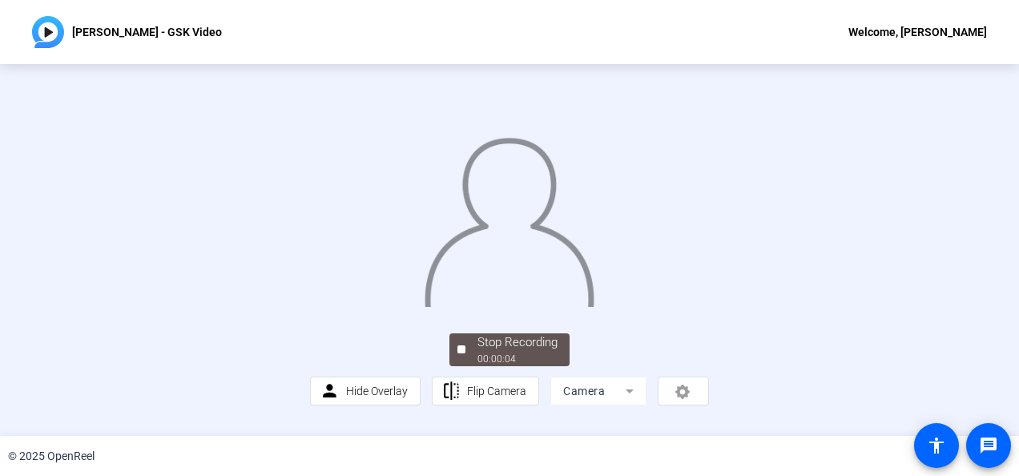
scroll to position [117, 0]
click at [478, 365] on div "00:00:06" at bounding box center [517, 359] width 80 height 14
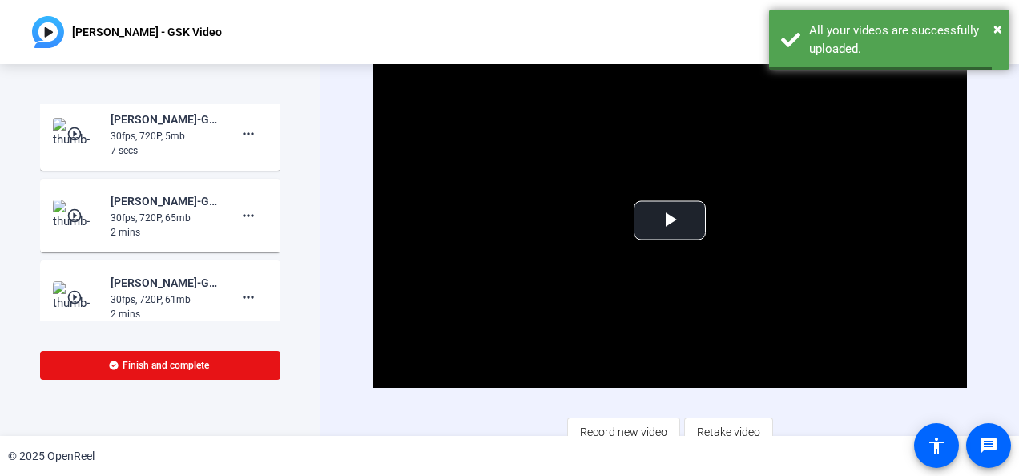
scroll to position [0, 0]
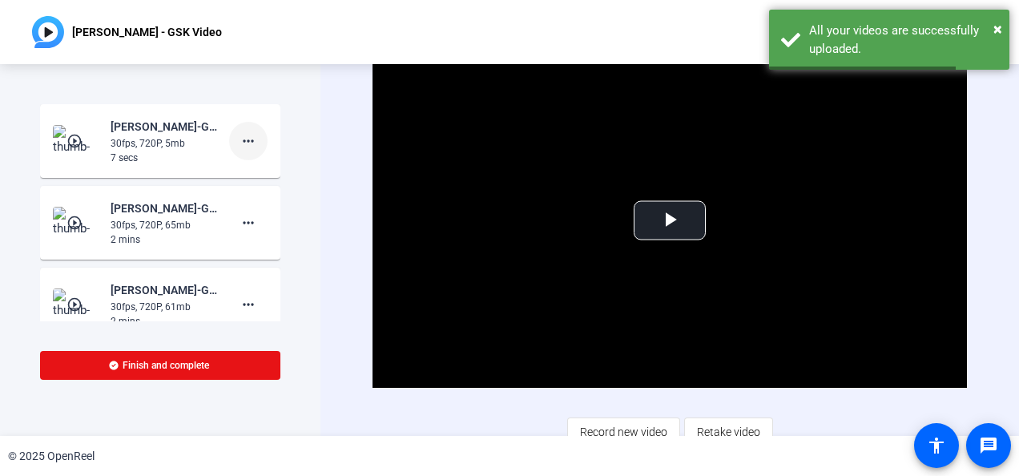
click at [258, 133] on span at bounding box center [248, 141] width 38 height 38
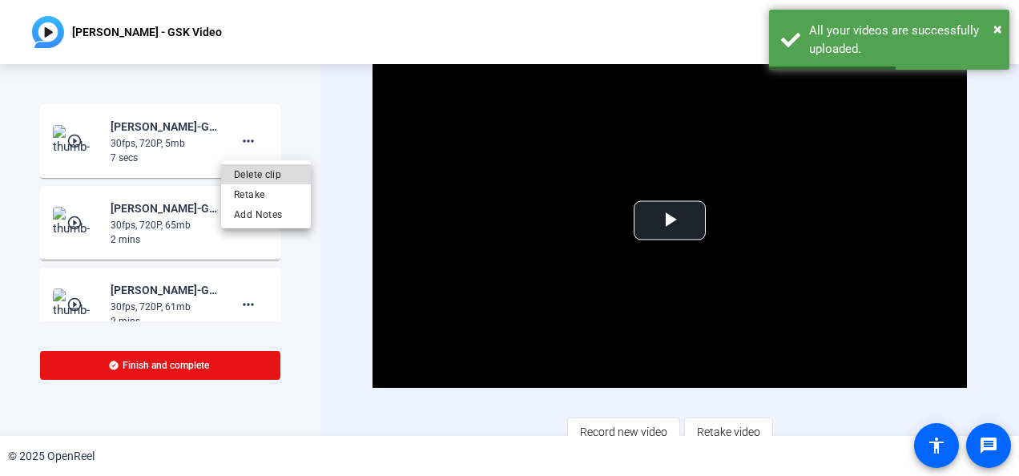
click at [259, 175] on span "Delete clip" at bounding box center [266, 174] width 64 height 19
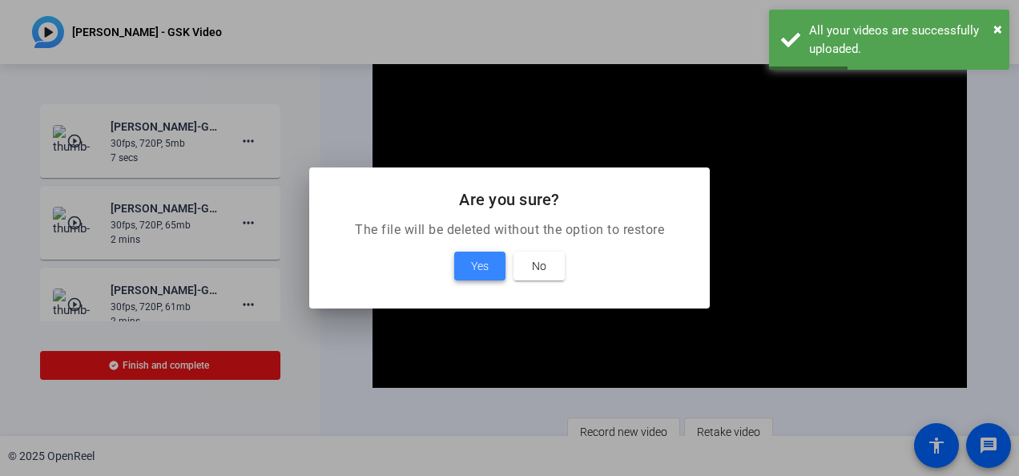
click at [492, 258] on span at bounding box center [479, 266] width 51 height 38
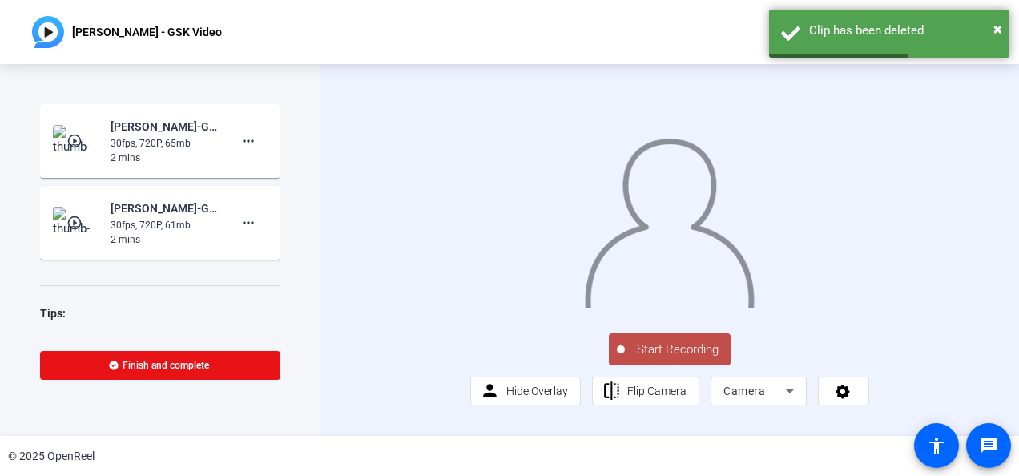
scroll to position [40, 0]
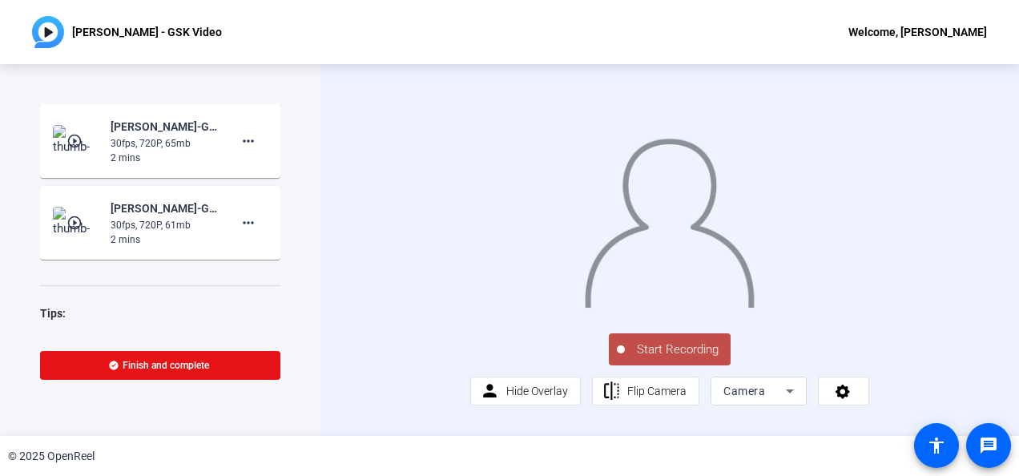
click at [642, 359] on span "Start Recording" at bounding box center [678, 349] width 106 height 18
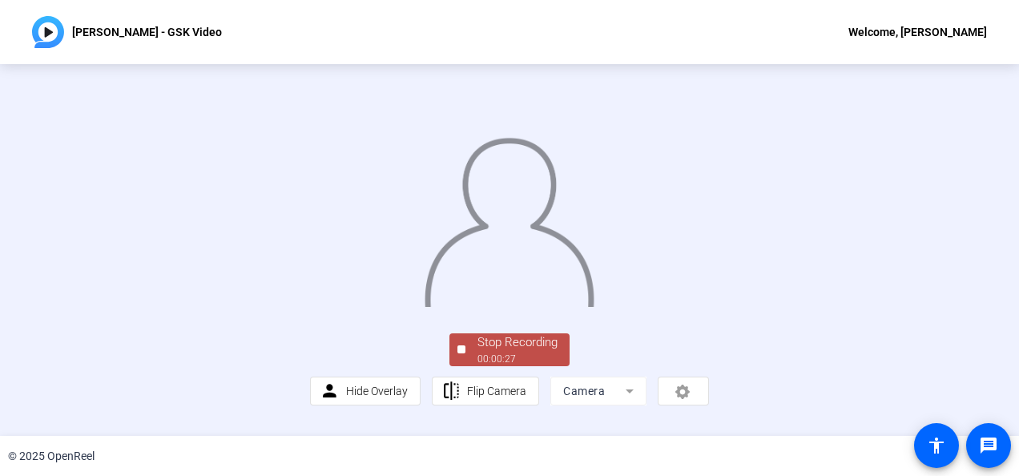
scroll to position [117, 0]
click at [518, 350] on div "Stop Recording" at bounding box center [517, 342] width 80 height 18
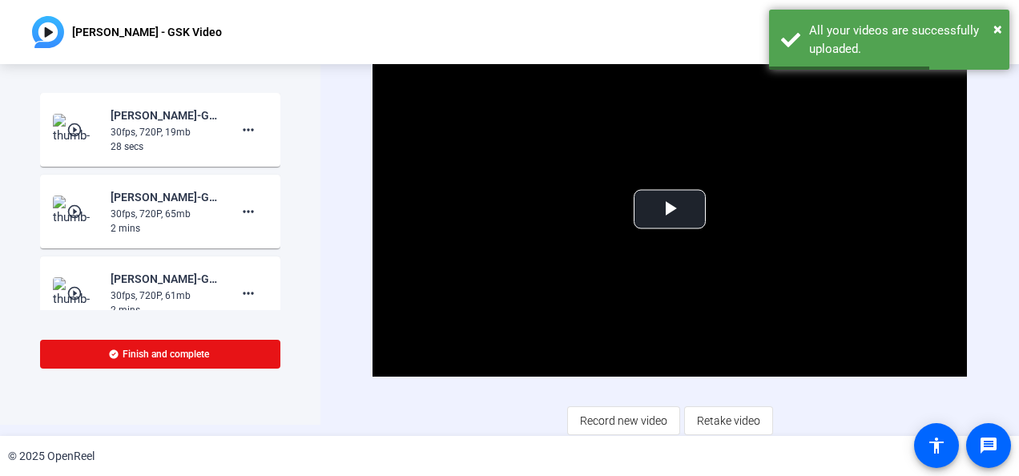
scroll to position [13, 0]
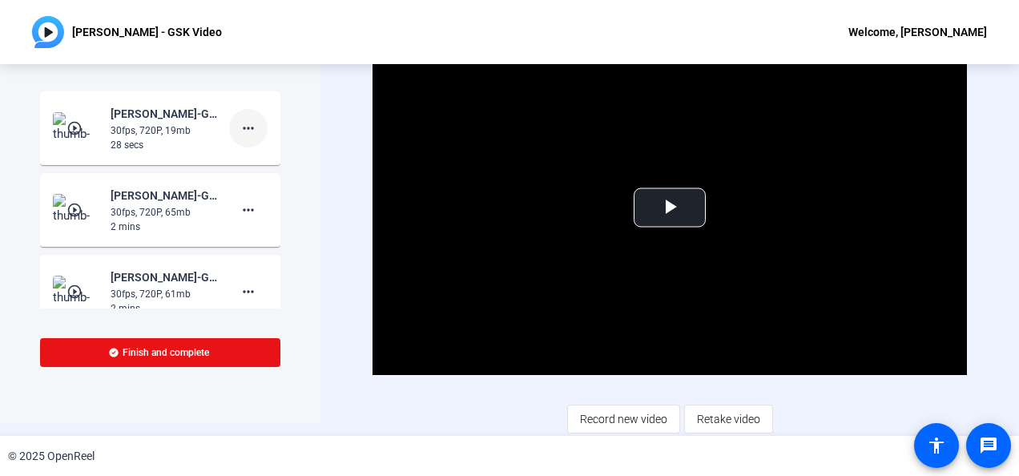
click at [244, 127] on mat-icon "more_horiz" at bounding box center [248, 128] width 19 height 19
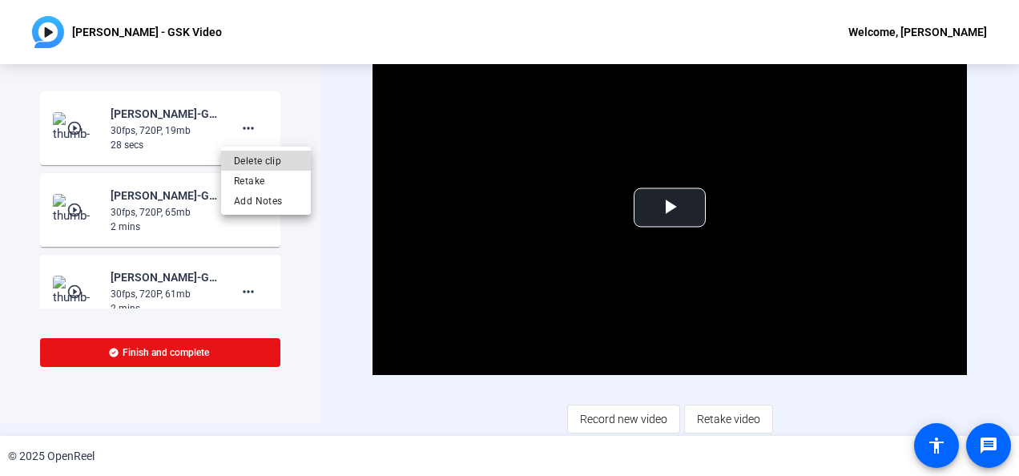
click at [266, 165] on span "Delete clip" at bounding box center [266, 160] width 64 height 19
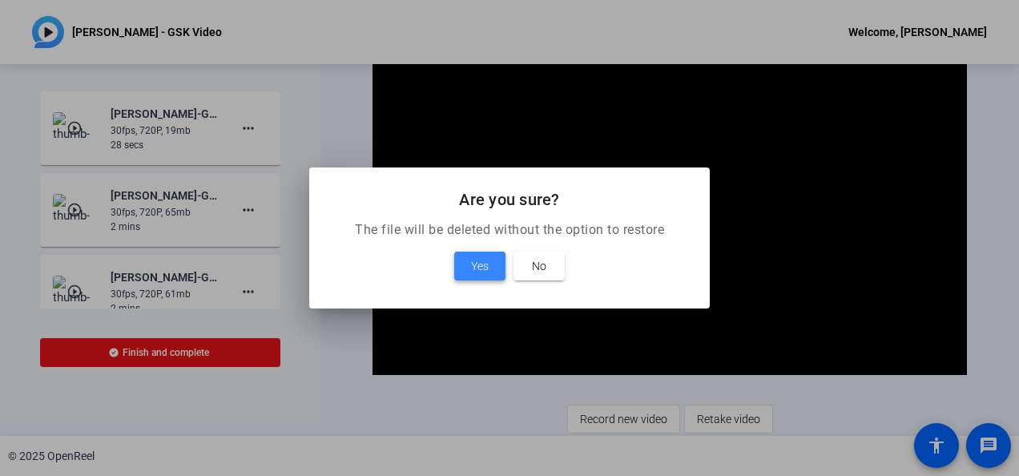
click at [460, 274] on span at bounding box center [479, 266] width 51 height 38
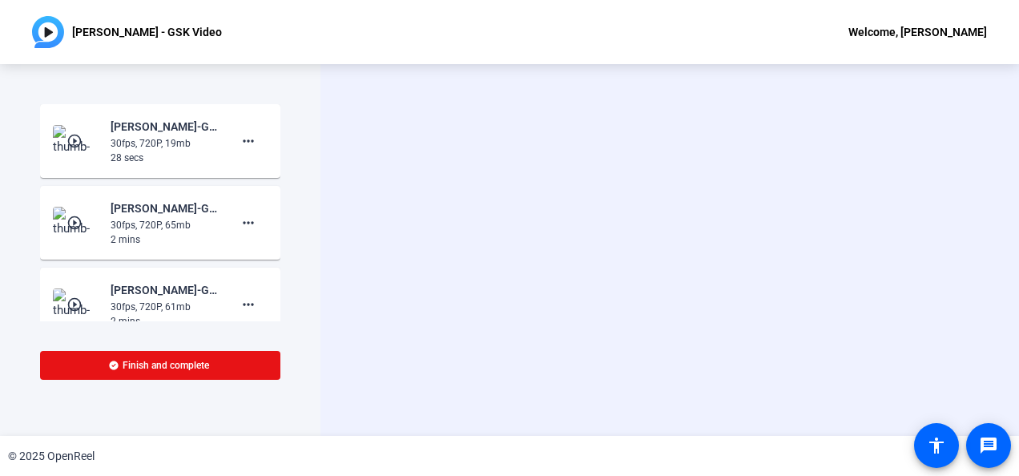
scroll to position [0, 0]
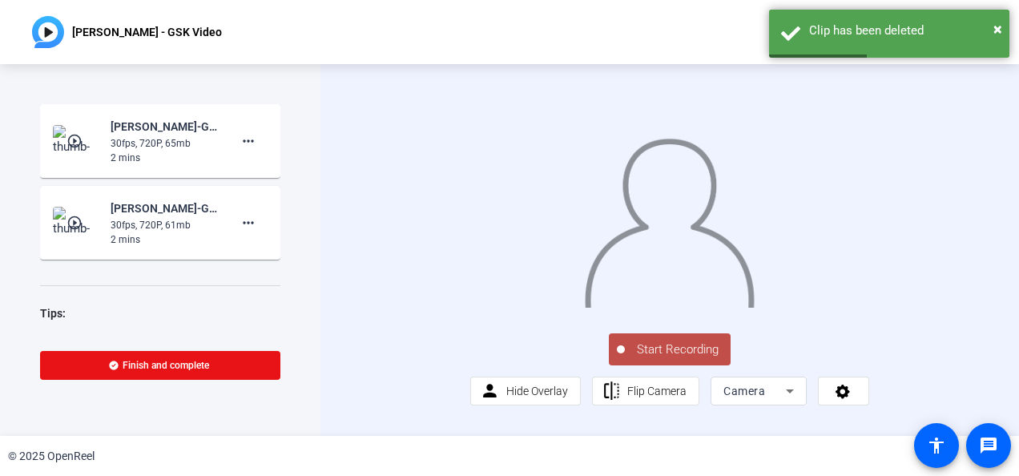
click at [688, 359] on span "Start Recording" at bounding box center [678, 349] width 106 height 18
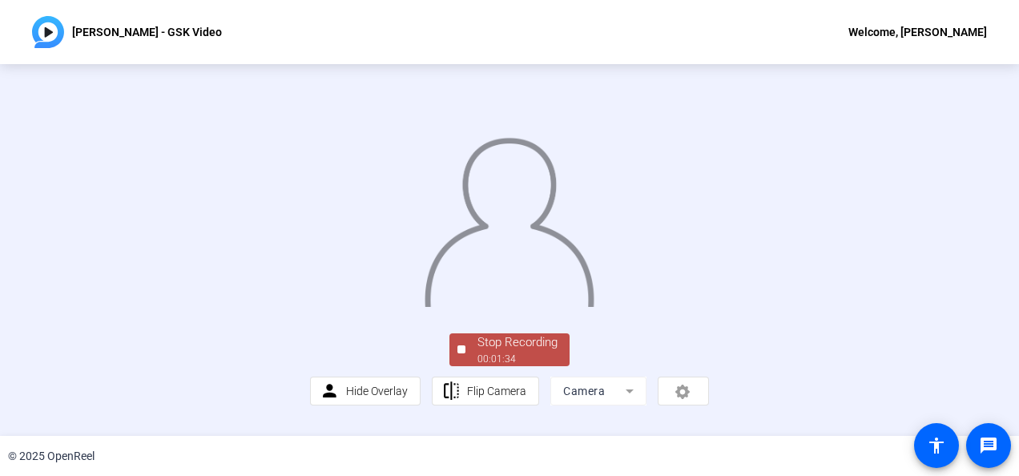
scroll to position [117, 0]
click at [520, 352] on div "Stop Recording" at bounding box center [517, 342] width 80 height 18
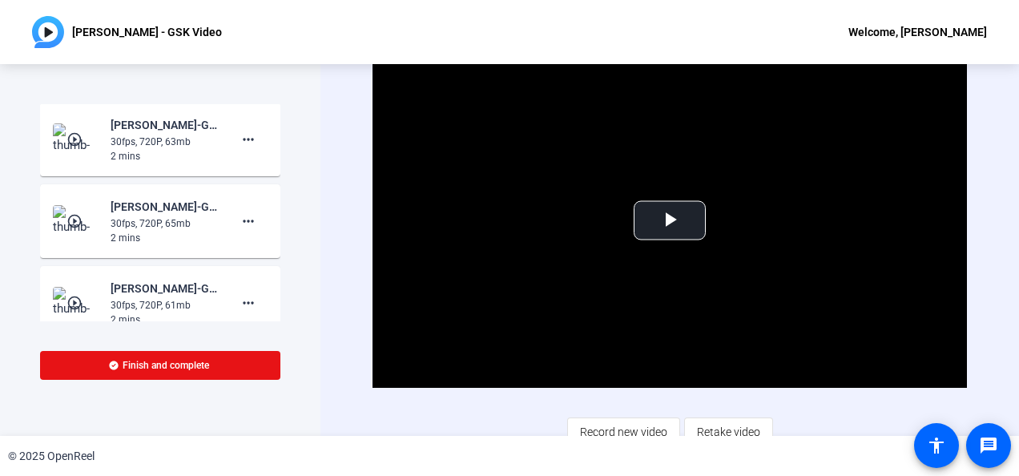
scroll to position [0, 0]
click at [670, 220] on span "Video Player" at bounding box center [670, 220] width 0 height 0
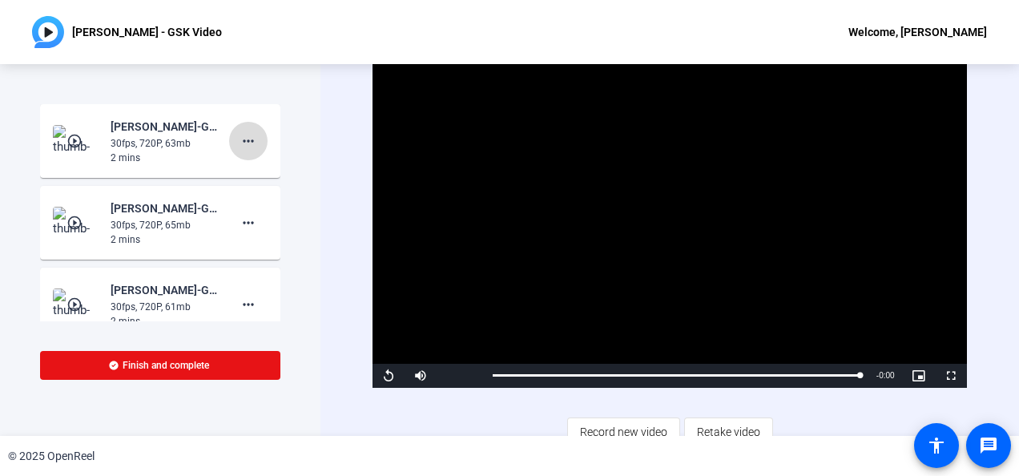
click at [247, 136] on mat-icon "more_horiz" at bounding box center [248, 140] width 19 height 19
click at [319, 126] on div at bounding box center [509, 238] width 1019 height 476
click at [72, 139] on mat-icon "play_circle_outline" at bounding box center [75, 141] width 19 height 16
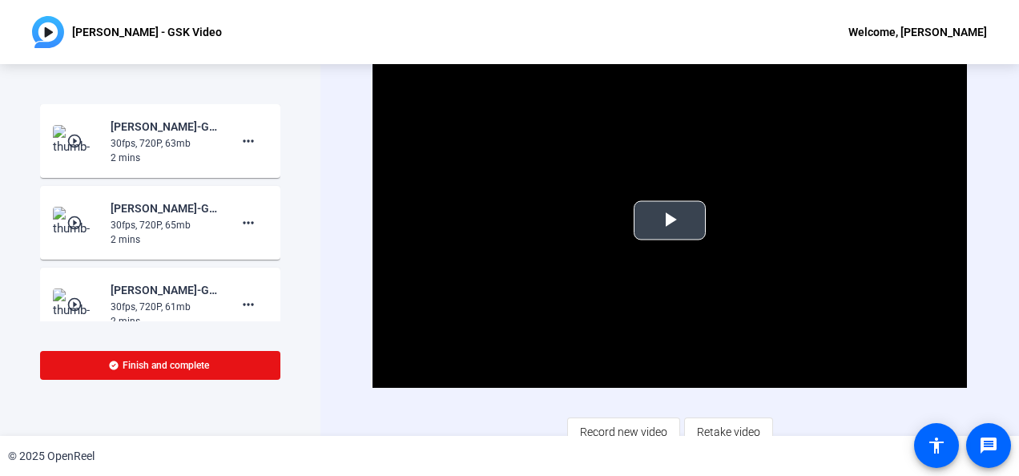
click at [670, 220] on span "Video Player" at bounding box center [670, 220] width 0 height 0
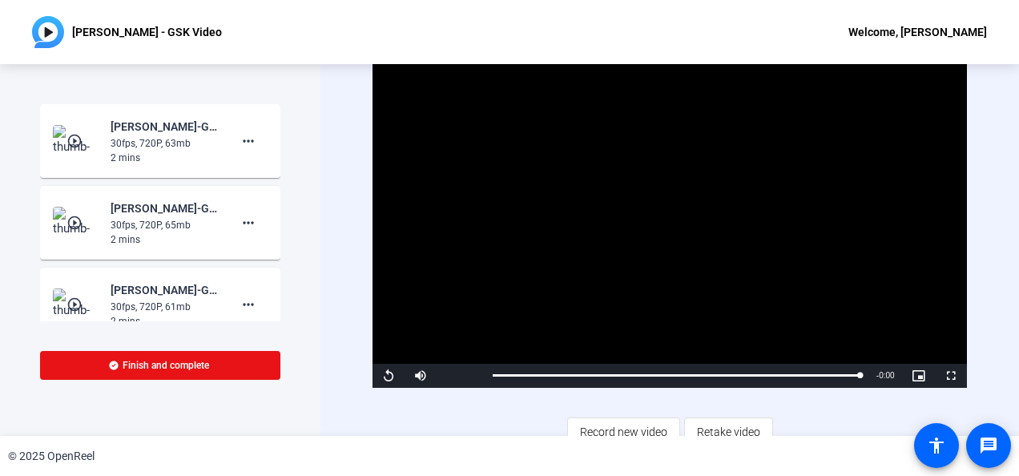
click at [77, 229] on mat-icon "play_circle_outline" at bounding box center [75, 223] width 19 height 16
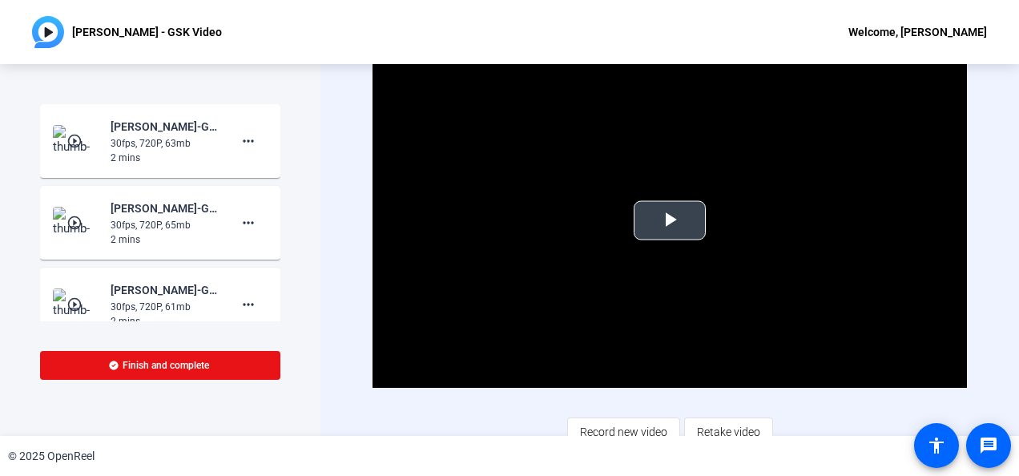
click at [670, 220] on span "Video Player" at bounding box center [670, 220] width 0 height 0
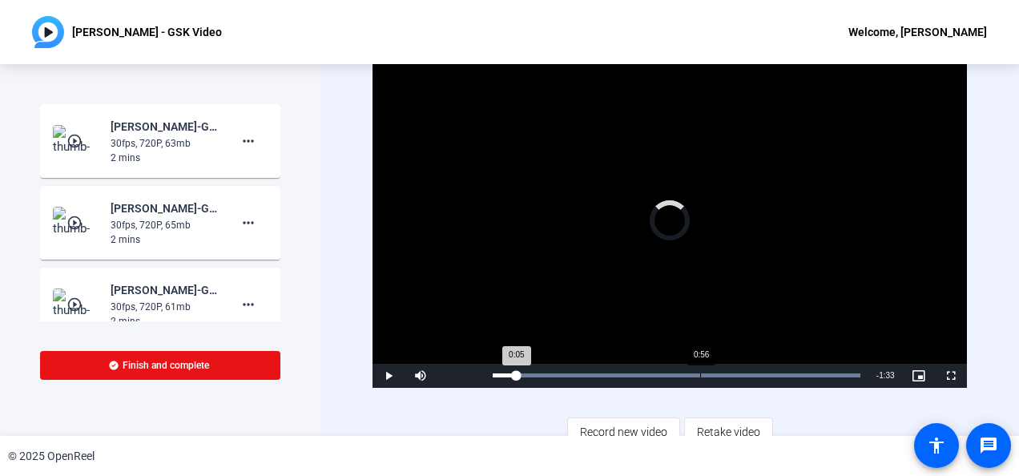
drag, startPoint x: 513, startPoint y: 372, endPoint x: 701, endPoint y: 365, distance: 188.4
click at [701, 365] on div "Loaded : 100.00% 0:56 0:05" at bounding box center [676, 376] width 383 height 24
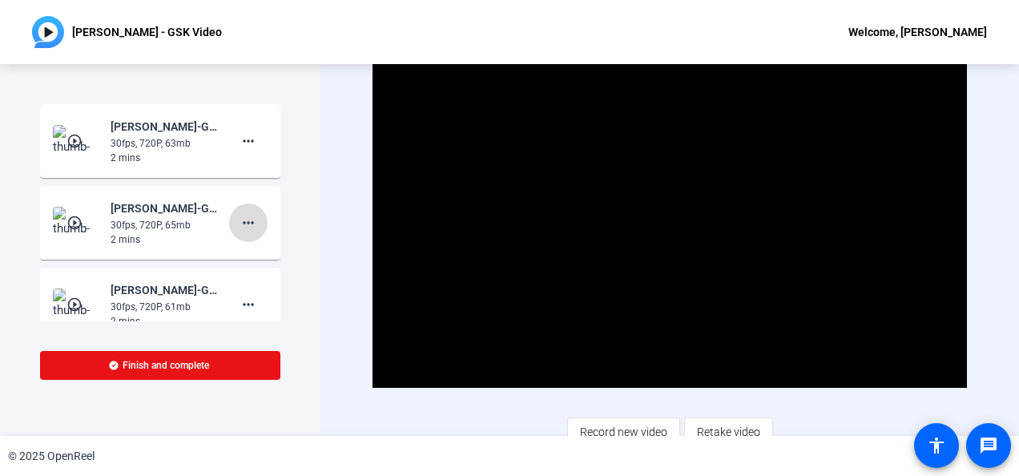
click at [241, 229] on mat-icon "more_horiz" at bounding box center [248, 222] width 19 height 19
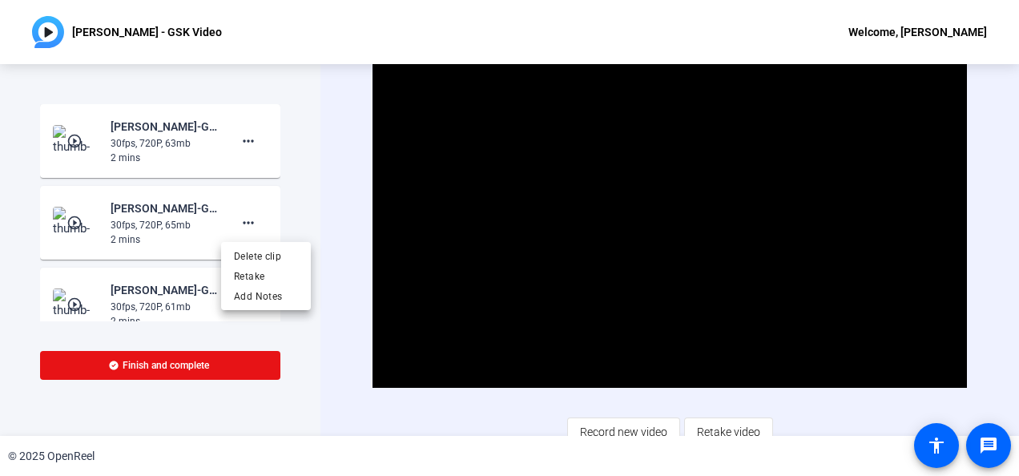
click at [340, 148] on div at bounding box center [509, 238] width 1019 height 476
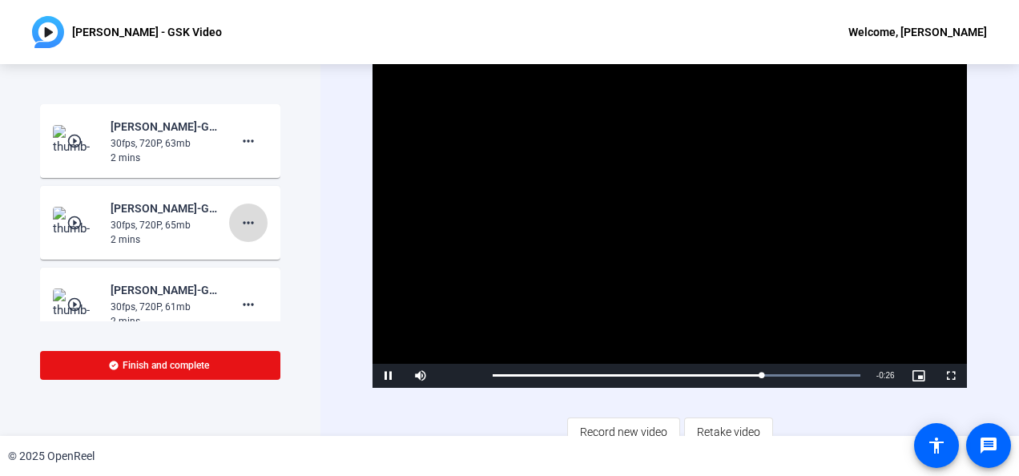
click at [239, 220] on mat-icon "more_horiz" at bounding box center [248, 222] width 19 height 19
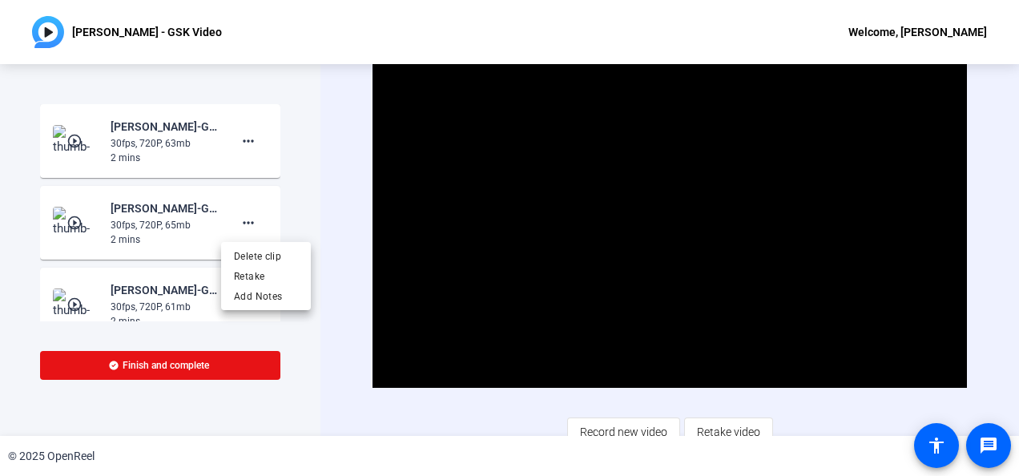
click at [85, 300] on div at bounding box center [509, 238] width 1019 height 476
click at [72, 303] on mat-icon "play_circle_outline" at bounding box center [75, 304] width 19 height 16
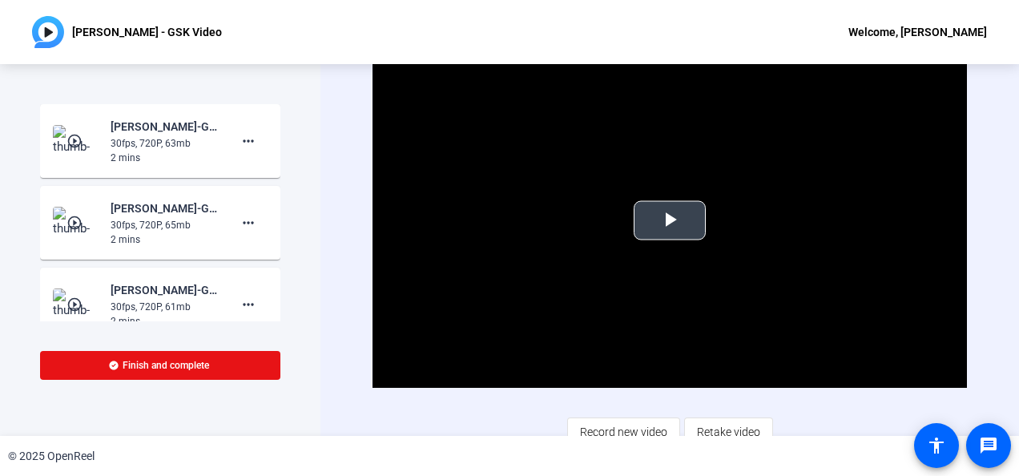
click at [670, 220] on span "Video Player" at bounding box center [670, 220] width 0 height 0
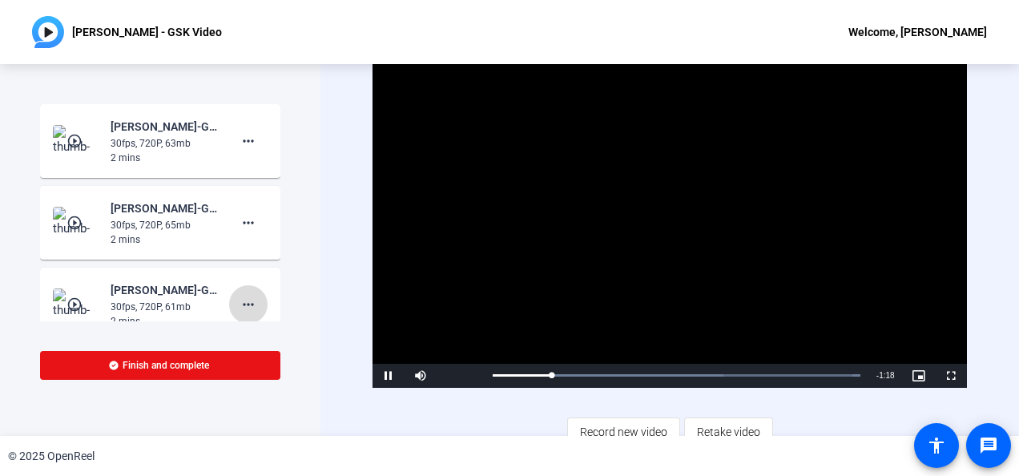
click at [247, 304] on mat-icon "more_horiz" at bounding box center [248, 304] width 19 height 19
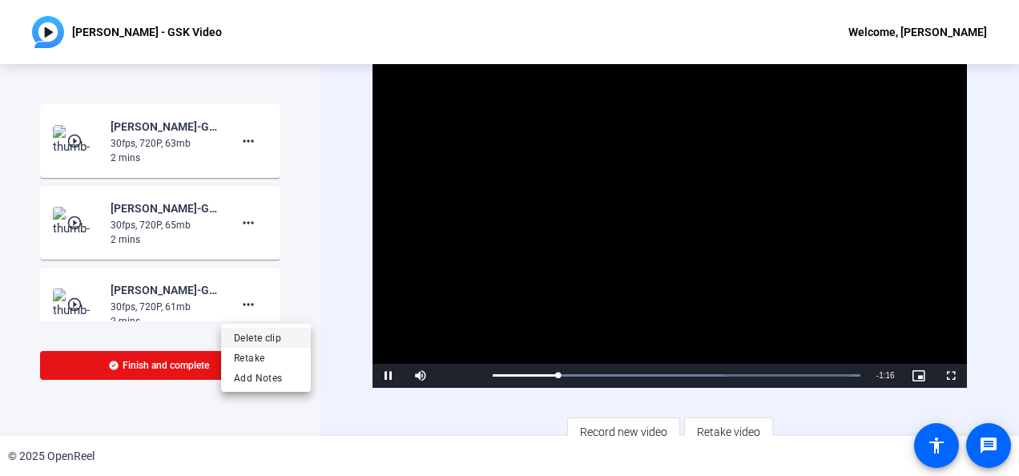
click at [271, 332] on span "Delete clip" at bounding box center [266, 337] width 64 height 19
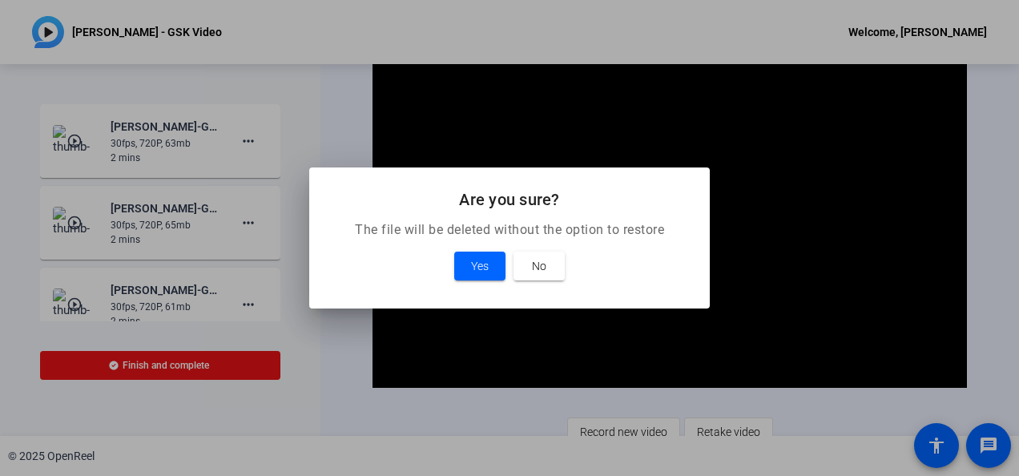
scroll to position [2, 0]
click at [471, 264] on span "Yes" at bounding box center [480, 265] width 18 height 19
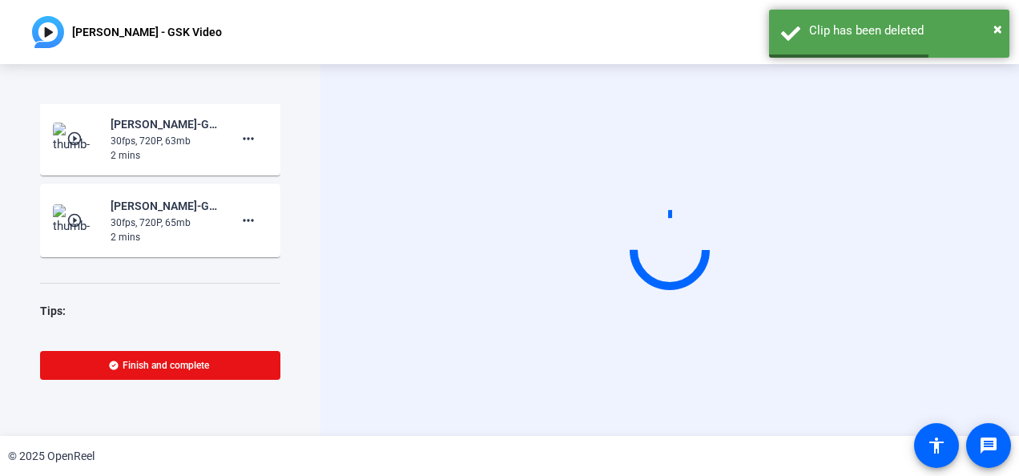
click at [83, 221] on mat-icon "play_circle_outline" at bounding box center [75, 220] width 19 height 16
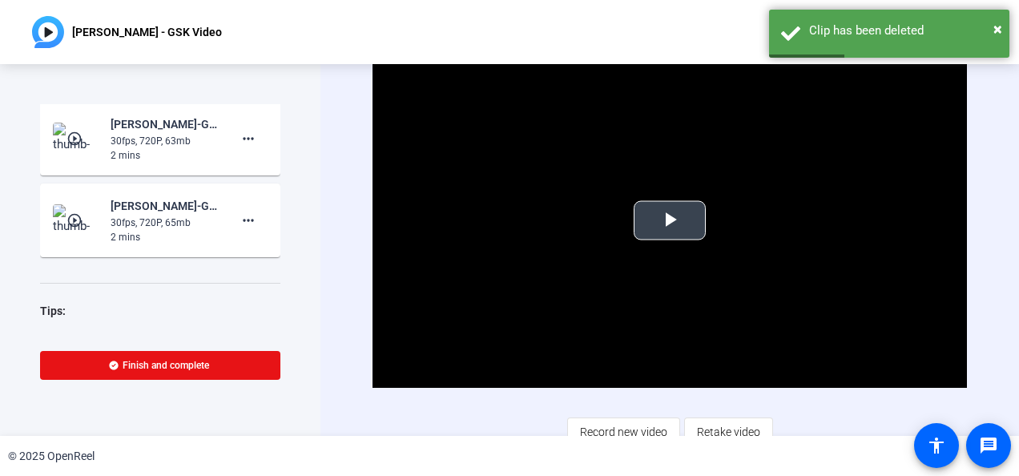
click at [670, 220] on span "Video Player" at bounding box center [670, 220] width 0 height 0
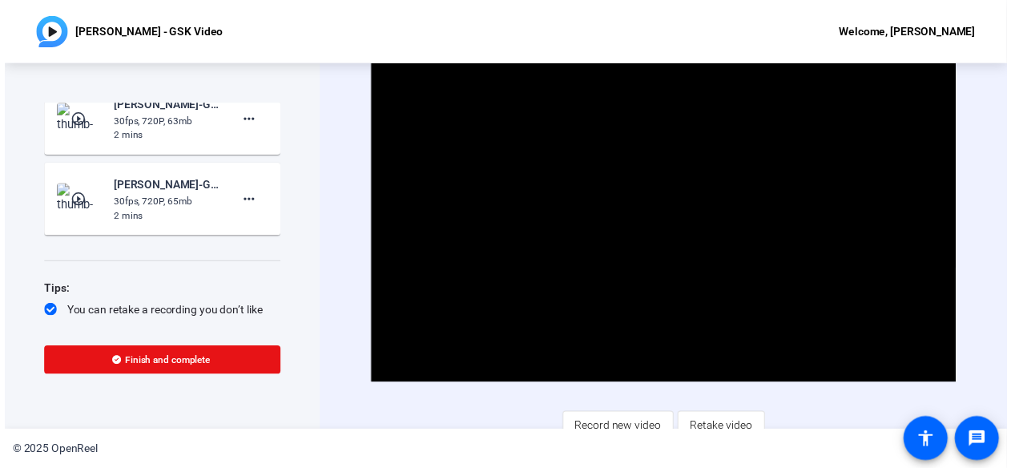
scroll to position [0, 0]
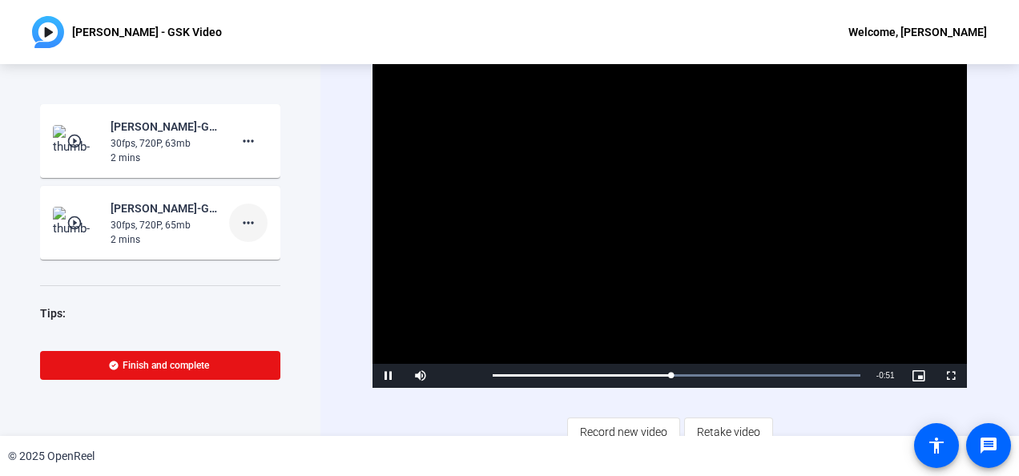
click at [240, 228] on mat-icon "more_horiz" at bounding box center [248, 222] width 19 height 19
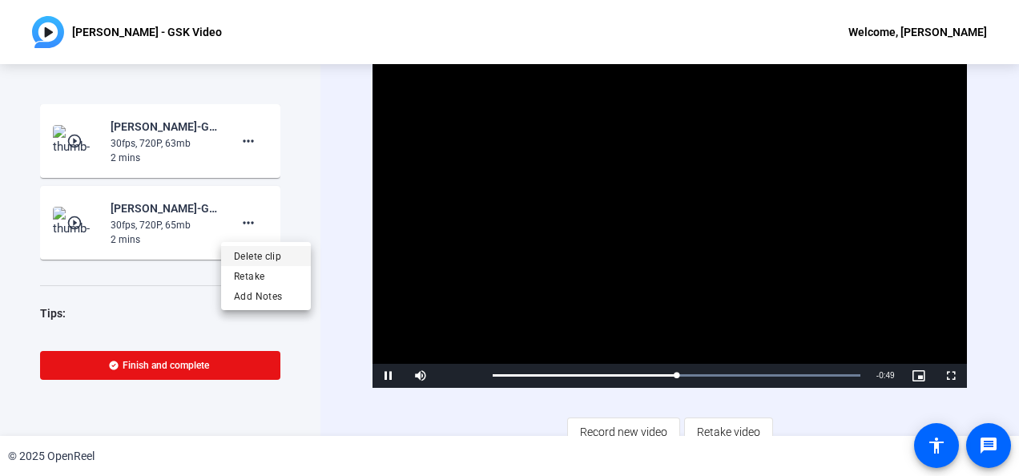
click at [255, 258] on span "Delete clip" at bounding box center [266, 256] width 64 height 19
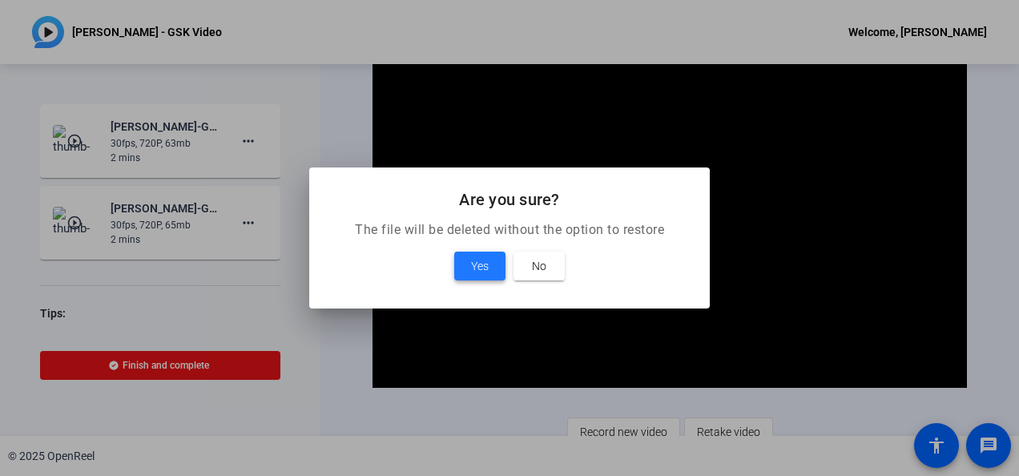
click at [477, 266] on span "Yes" at bounding box center [480, 265] width 18 height 19
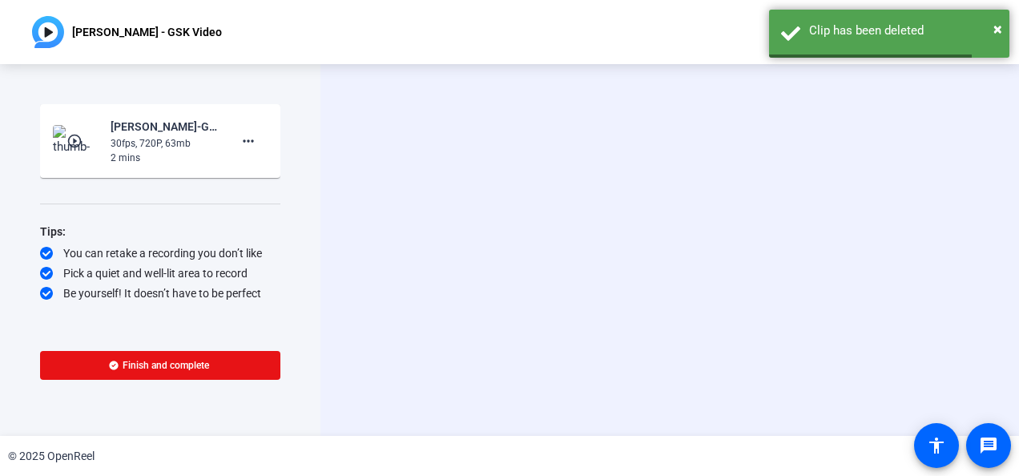
click at [75, 138] on mat-icon "play_circle_outline" at bounding box center [75, 141] width 19 height 16
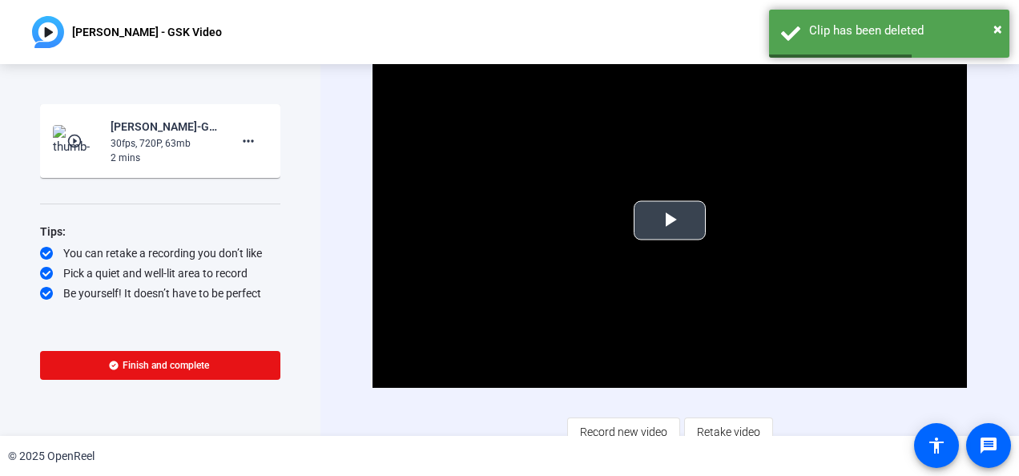
click at [670, 220] on span "Video Player" at bounding box center [670, 220] width 0 height 0
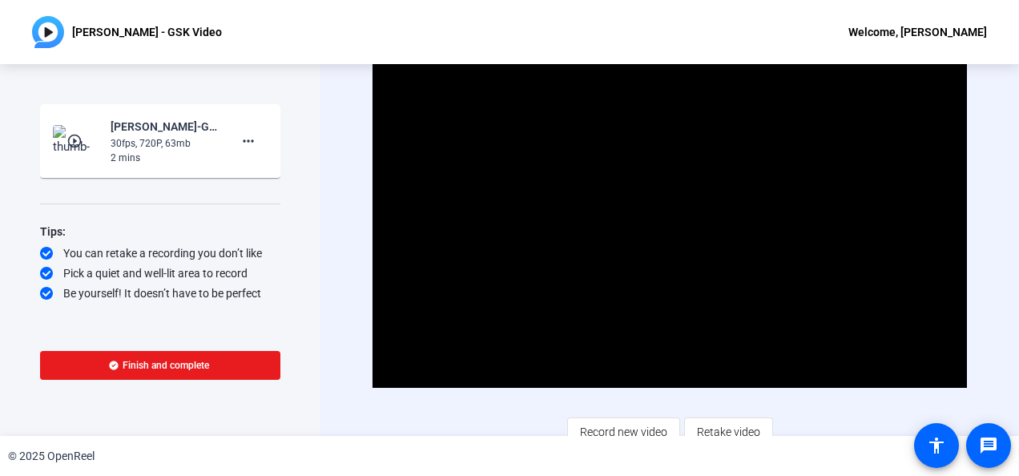
click at [201, 362] on span "Finish and complete" at bounding box center [166, 365] width 87 height 13
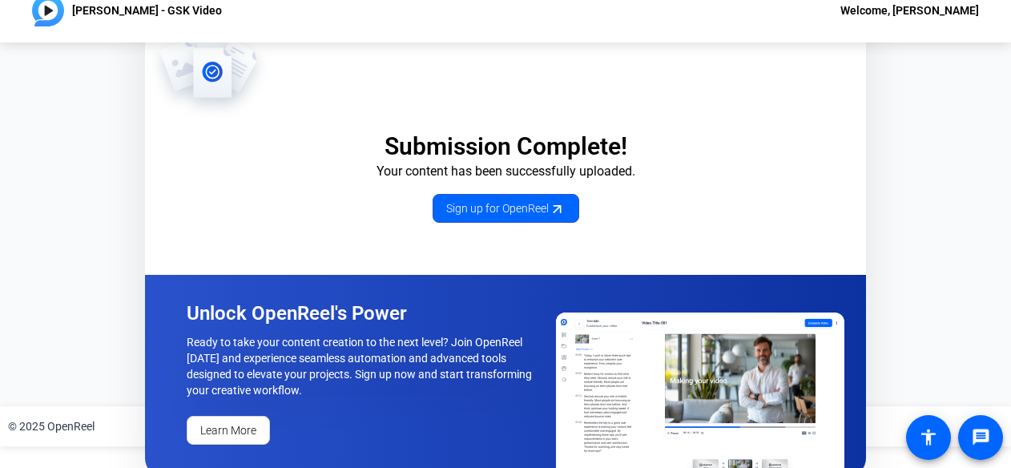
scroll to position [34, 0]
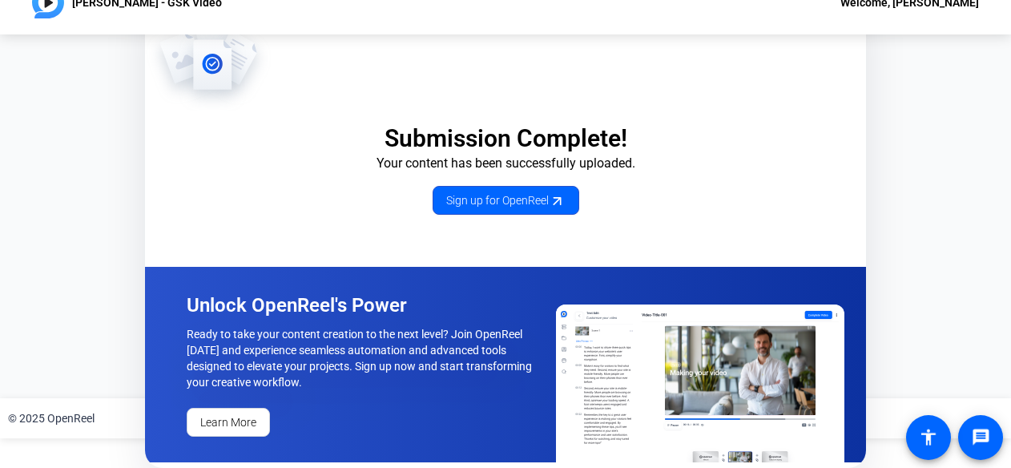
click at [130, 163] on div "Submission Complete! Your content has been successfully uploaded. Sign up for O…" at bounding box center [505, 216] width 1011 height 364
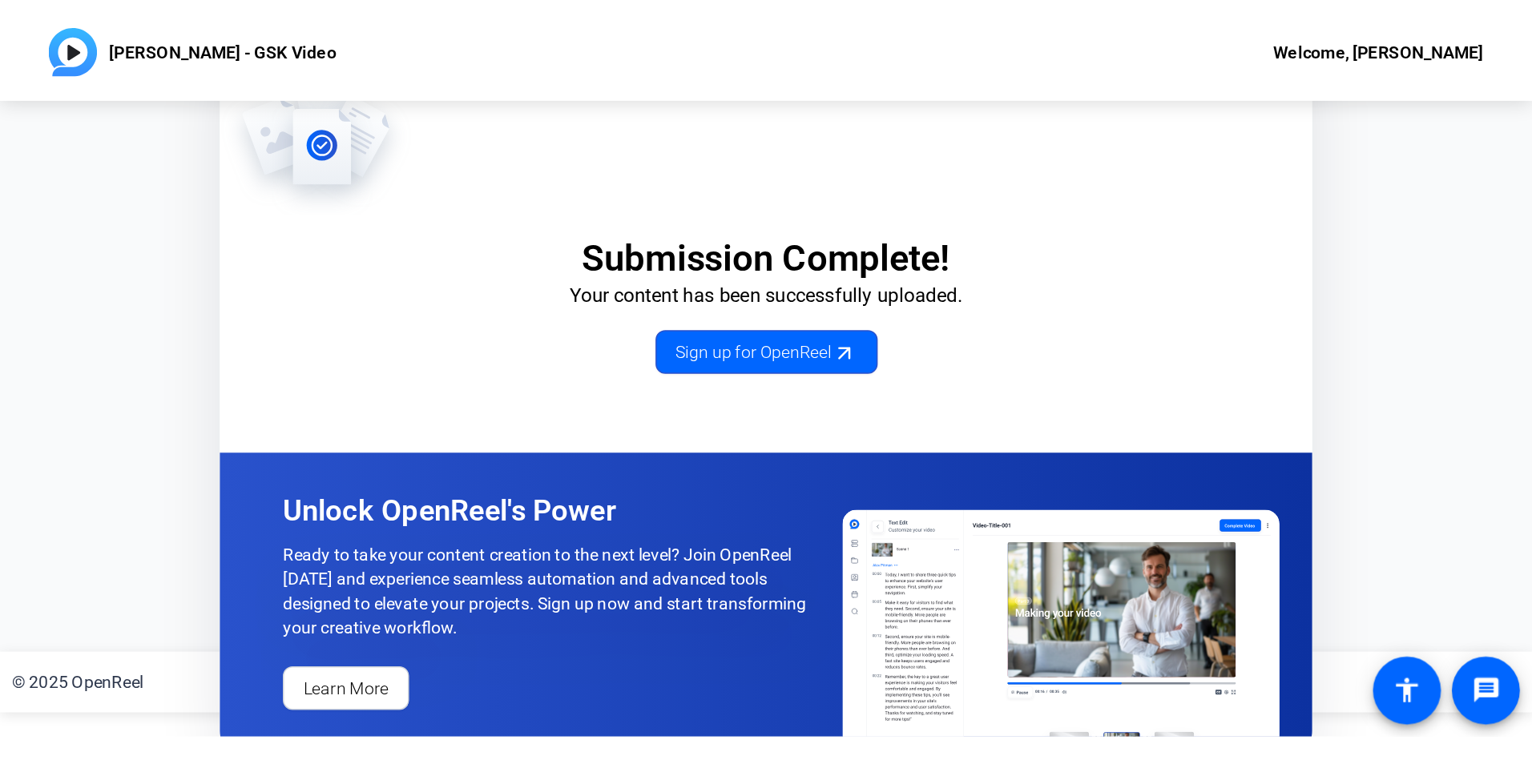
scroll to position [0, 0]
